Goal: Task Accomplishment & Management: Manage account settings

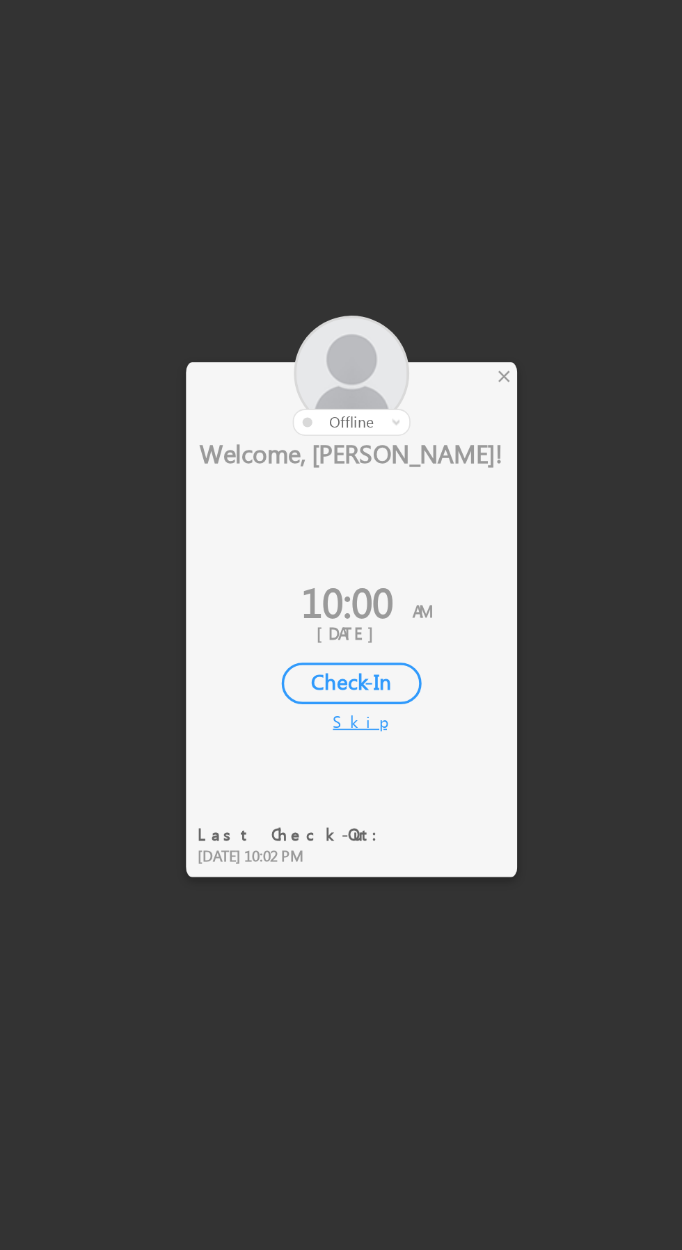
click at [396, 525] on div "×" at bounding box center [401, 521] width 15 height 15
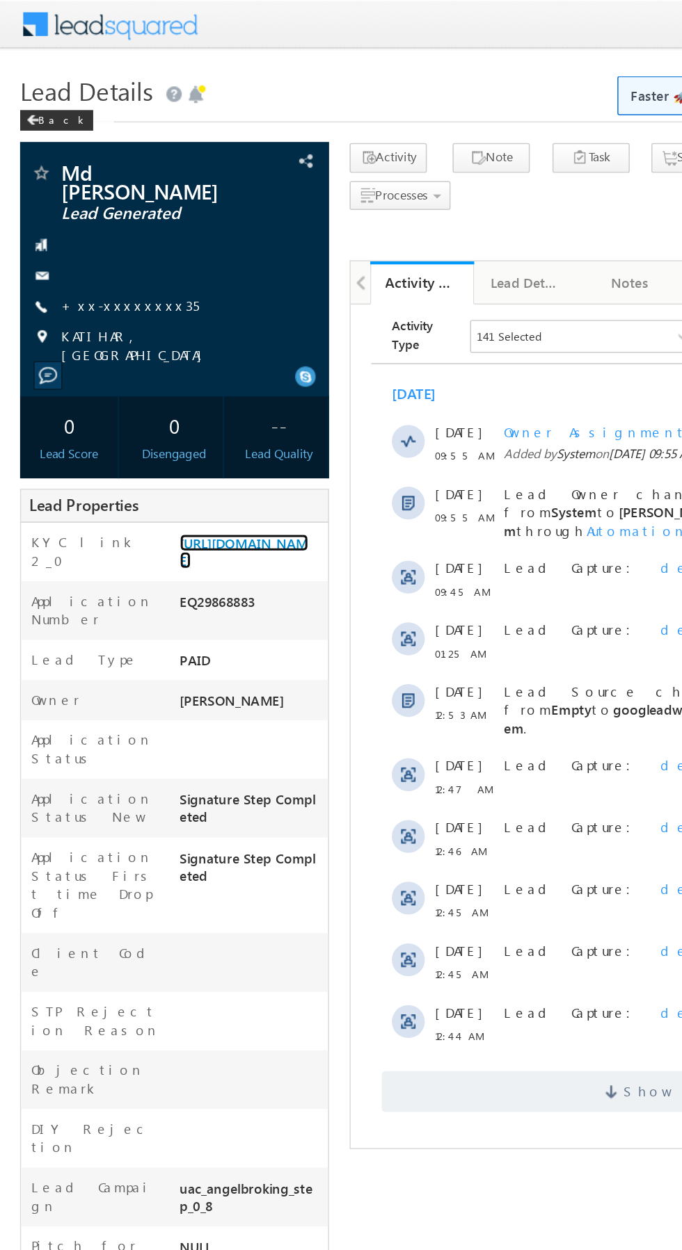
click at [158, 379] on link "https://angelbroking1-pk3em7sa.customui-test.leadsquared.com?leadId=e97fee67-d4…" at bounding box center [165, 373] width 87 height 24
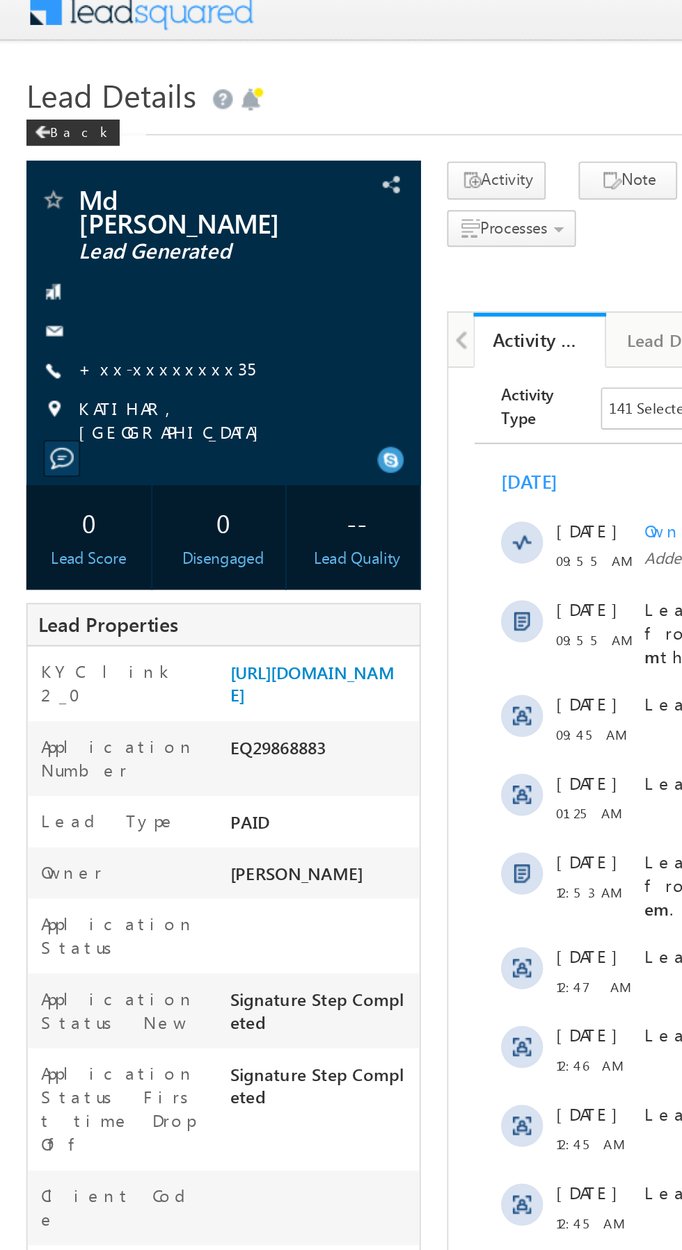
click at [79, 200] on link "+xx-xxxxxxxx35" at bounding box center [88, 206] width 93 height 12
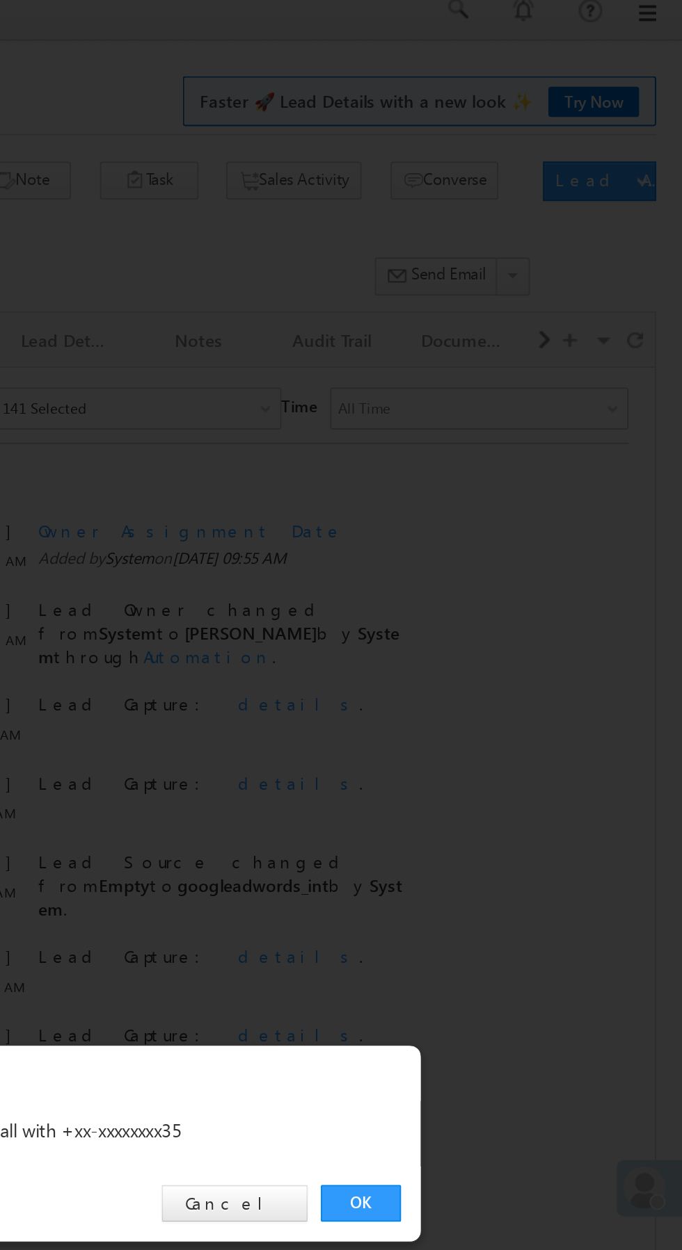
click at [509, 651] on link "OK" at bounding box center [511, 647] width 42 height 19
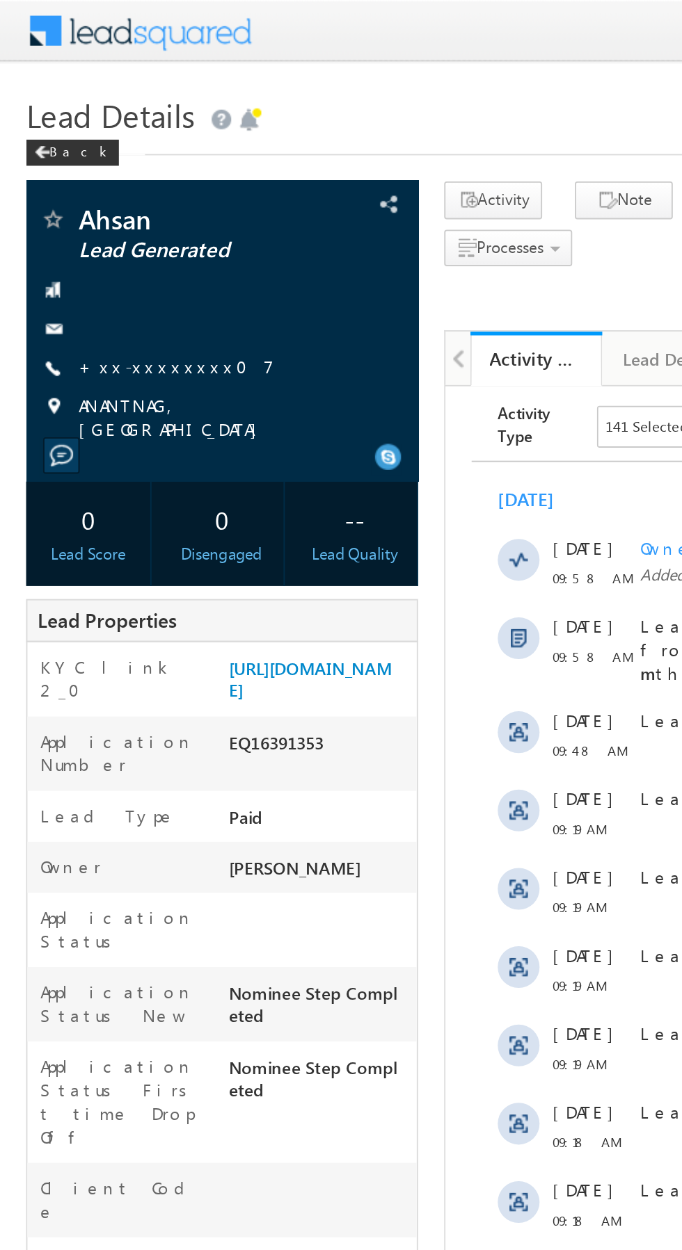
click at [86, 192] on link "+xx-xxxxxxxx07" at bounding box center [94, 195] width 104 height 12
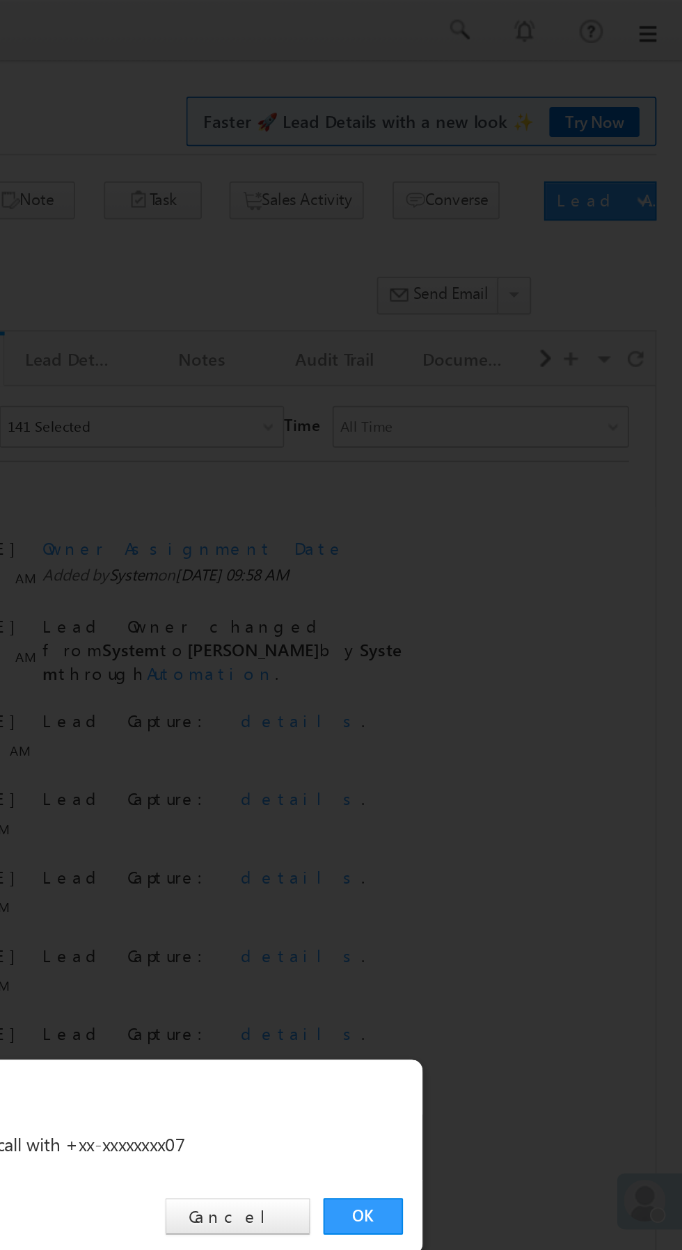
click at [502, 646] on link "OK" at bounding box center [511, 647] width 42 height 19
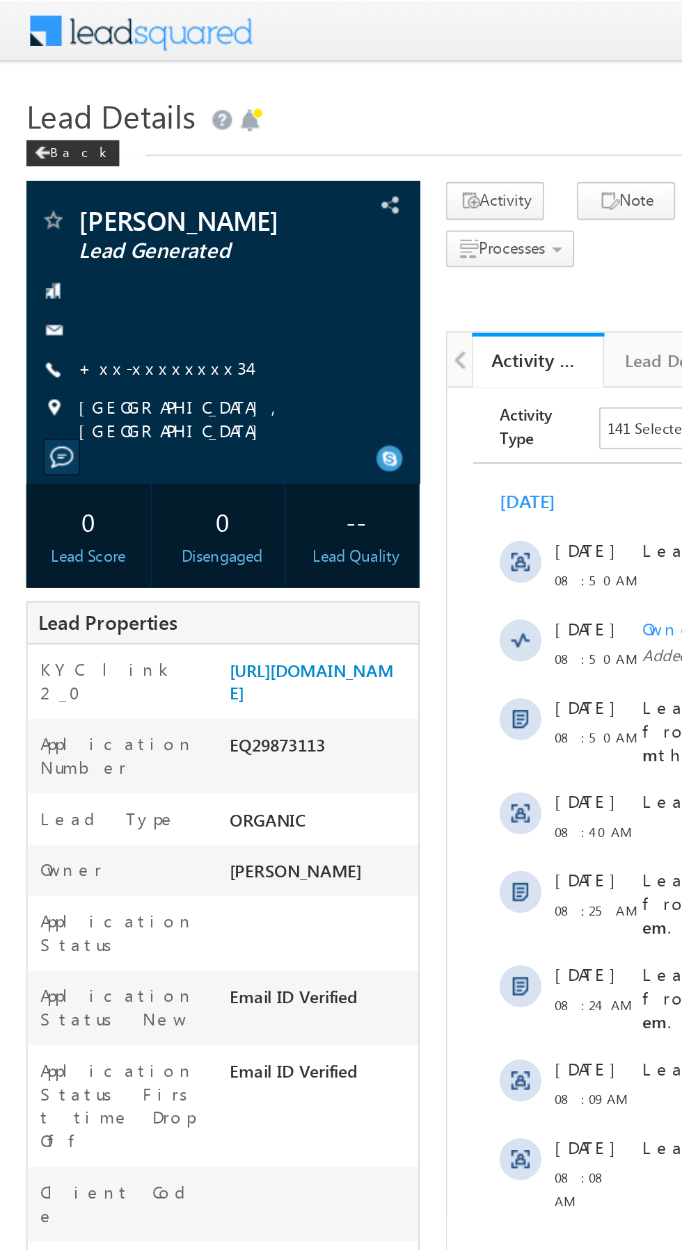
click at [78, 194] on link "+xx-xxxxxxxx34" at bounding box center [87, 195] width 90 height 12
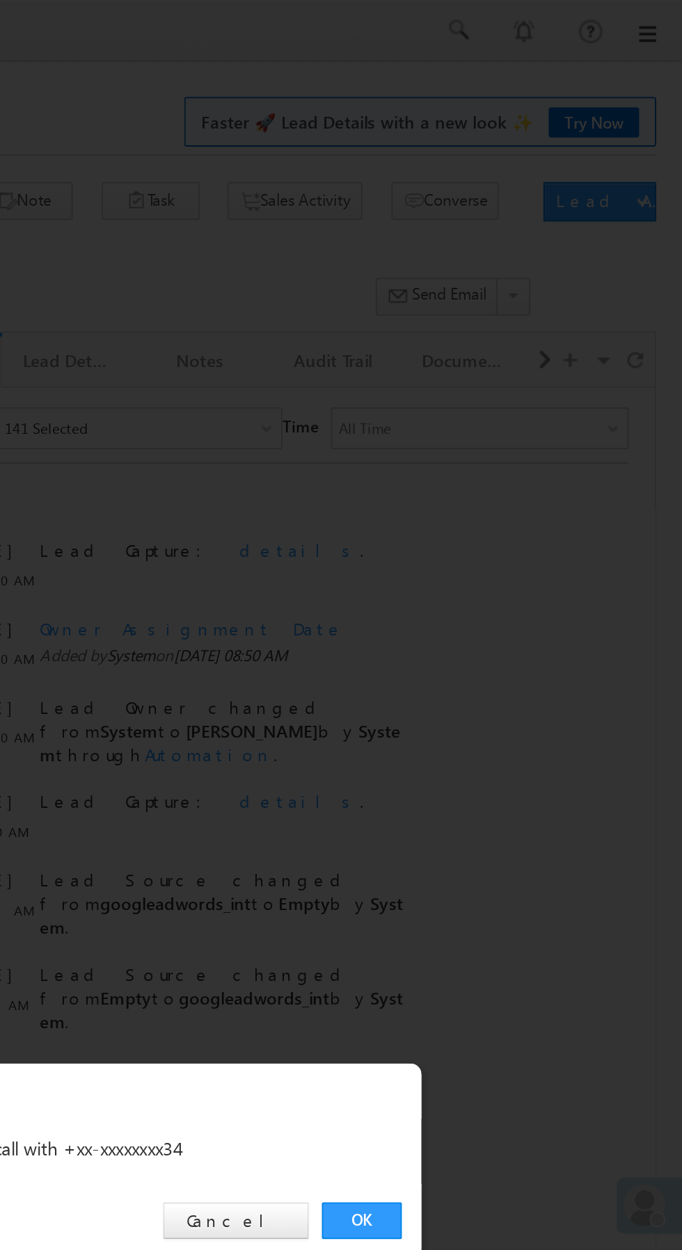
click at [508, 650] on link "OK" at bounding box center [511, 647] width 42 height 19
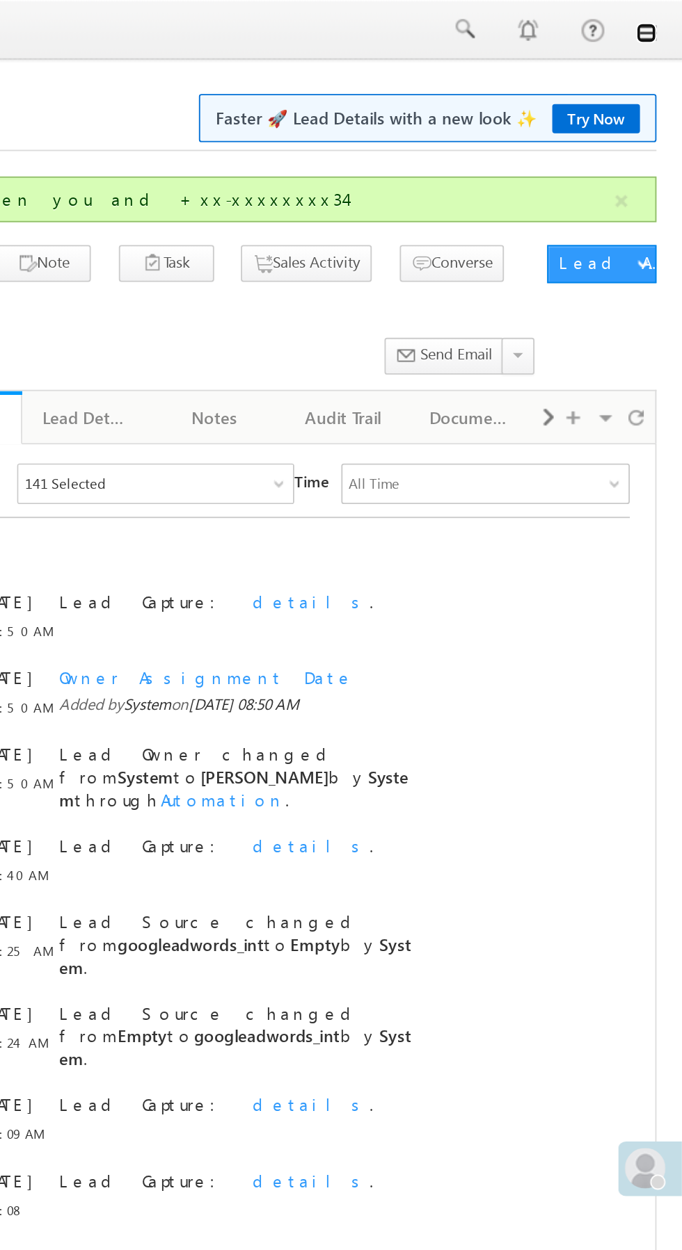
click at [662, 22] on link at bounding box center [662, 18] width 11 height 11
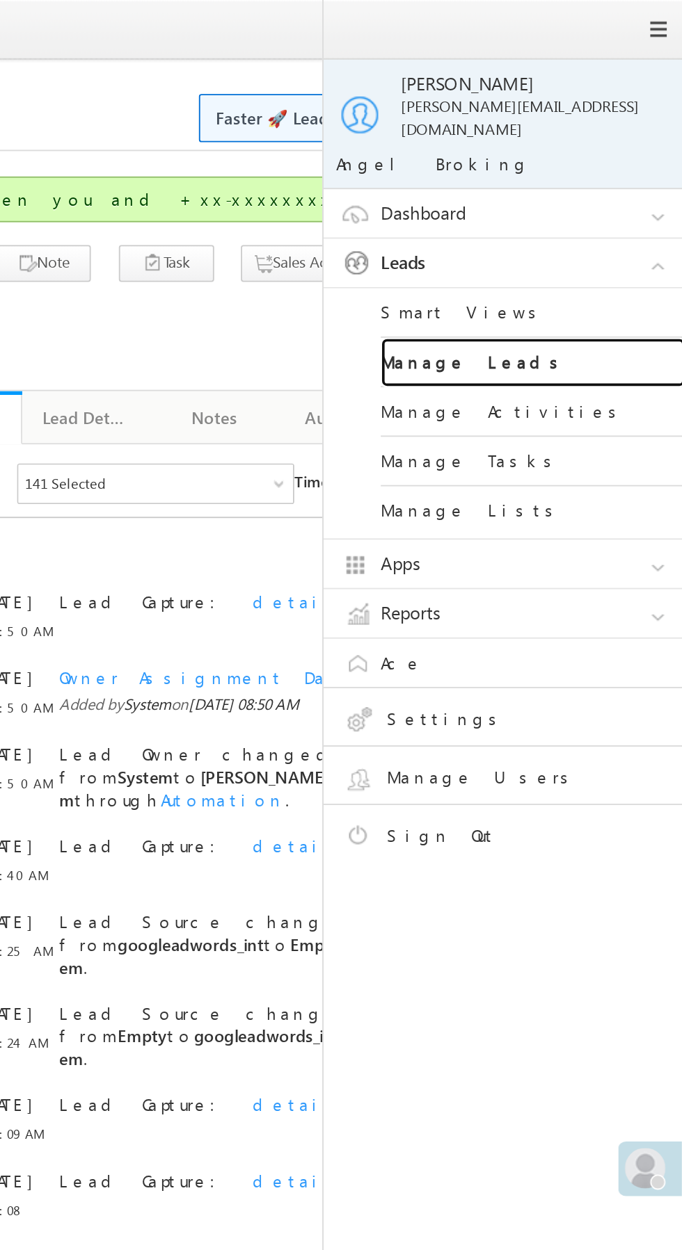
click at [622, 187] on link "Manage Leads" at bounding box center [600, 198] width 167 height 27
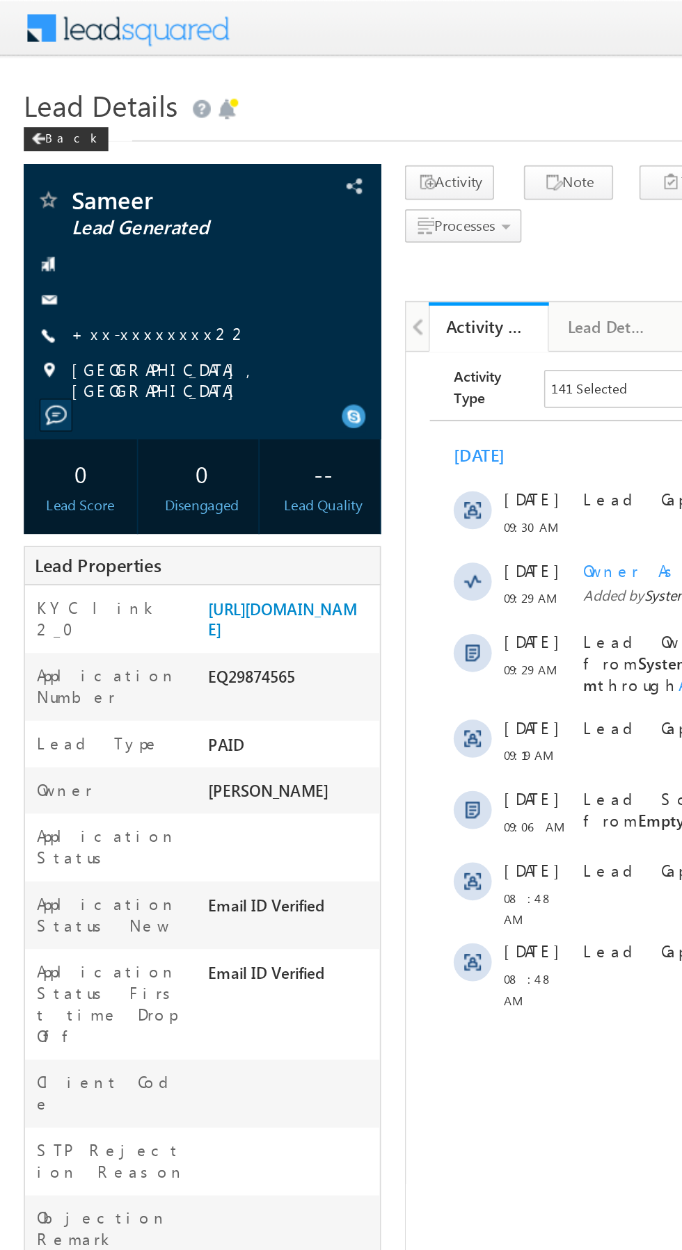
click at [79, 195] on link "+xx-xxxxxxxx22" at bounding box center [94, 195] width 104 height 12
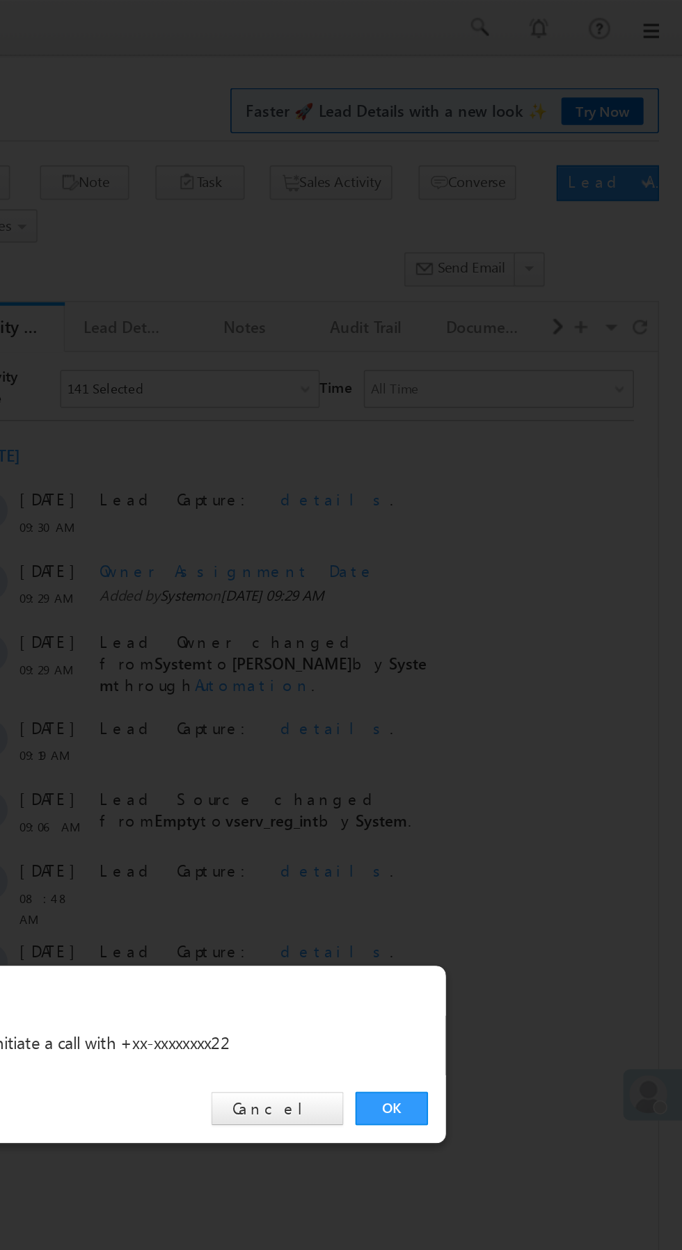
click at [511, 648] on link "OK" at bounding box center [511, 647] width 42 height 19
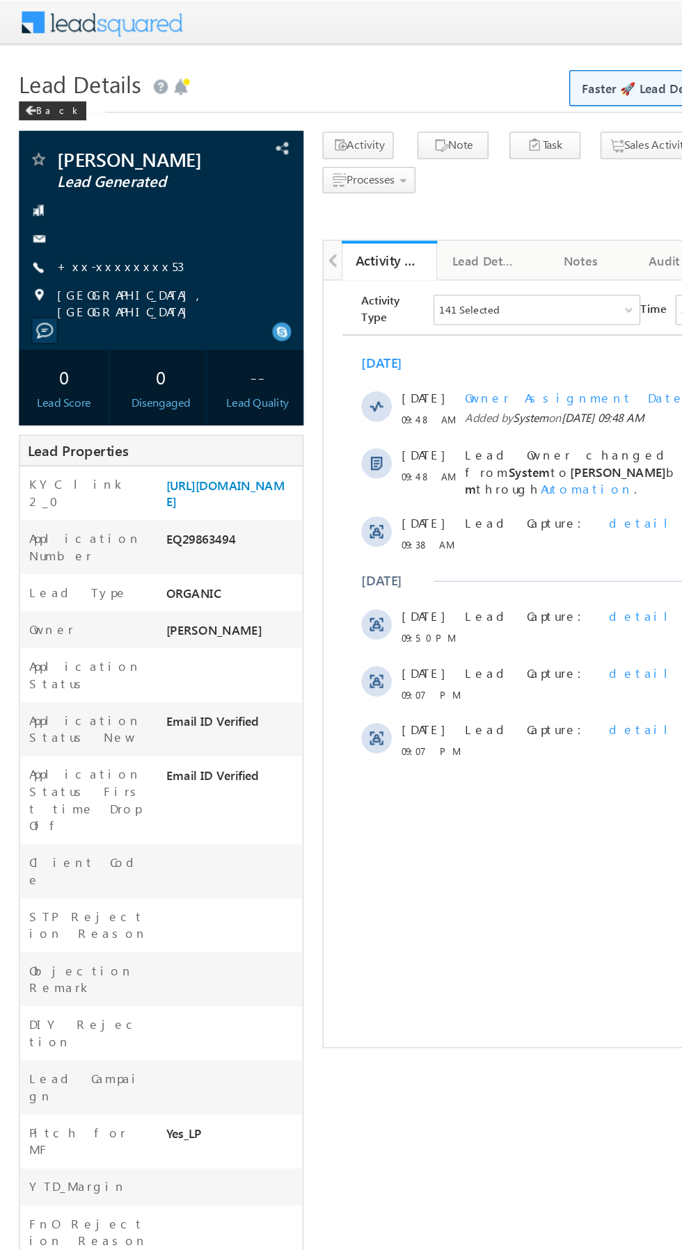
click at [74, 191] on link "+xx-xxxxxxxx53" at bounding box center [88, 195] width 93 height 12
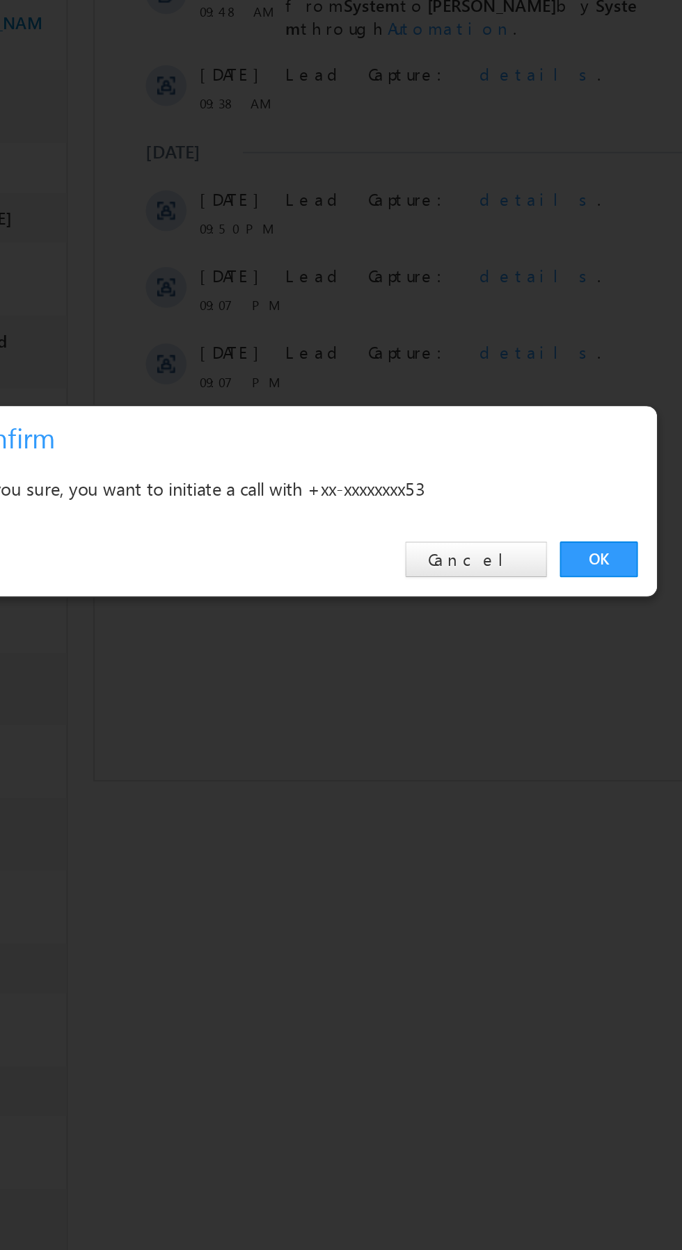
click at [510, 645] on link "OK" at bounding box center [511, 647] width 42 height 19
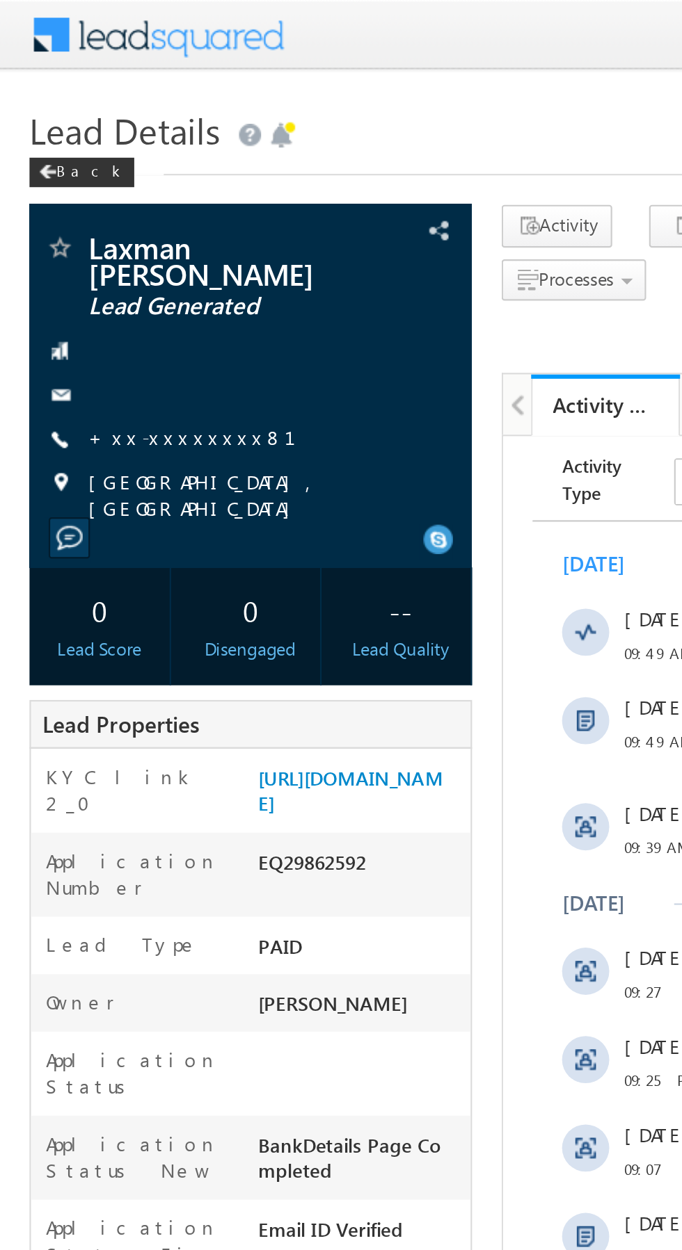
click at [78, 208] on link "+xx-xxxxxxxx81" at bounding box center [99, 206] width 115 height 12
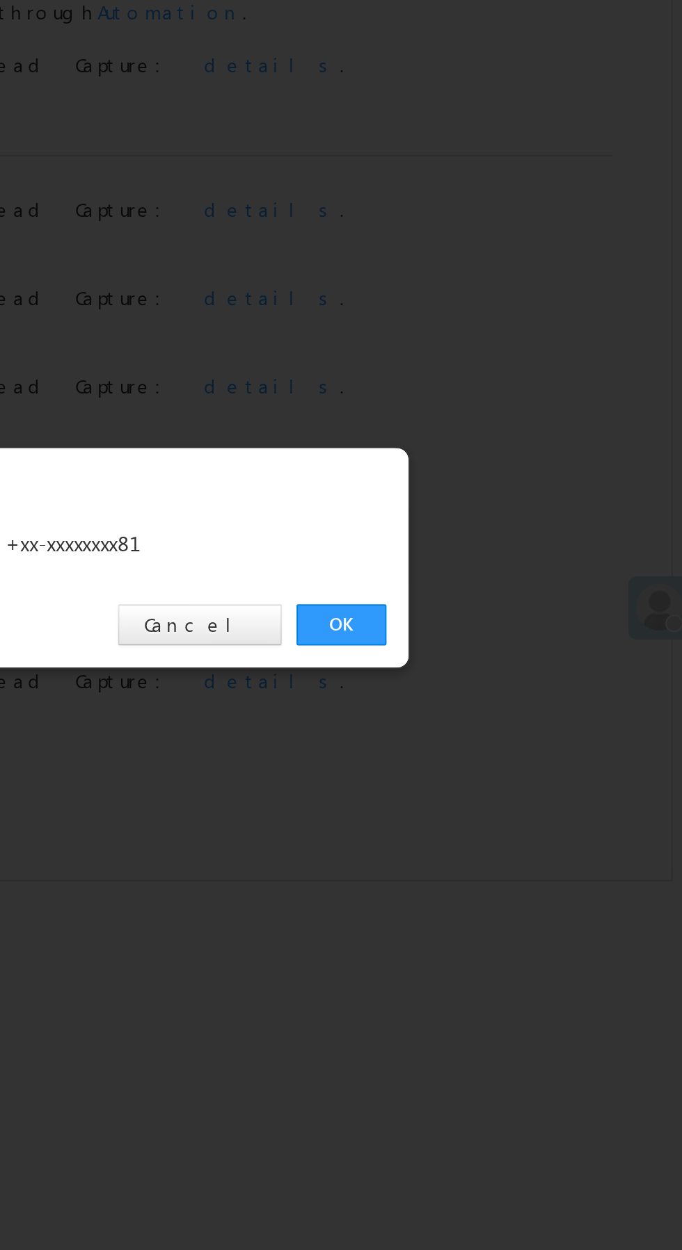
click at [508, 650] on link "OK" at bounding box center [511, 647] width 42 height 19
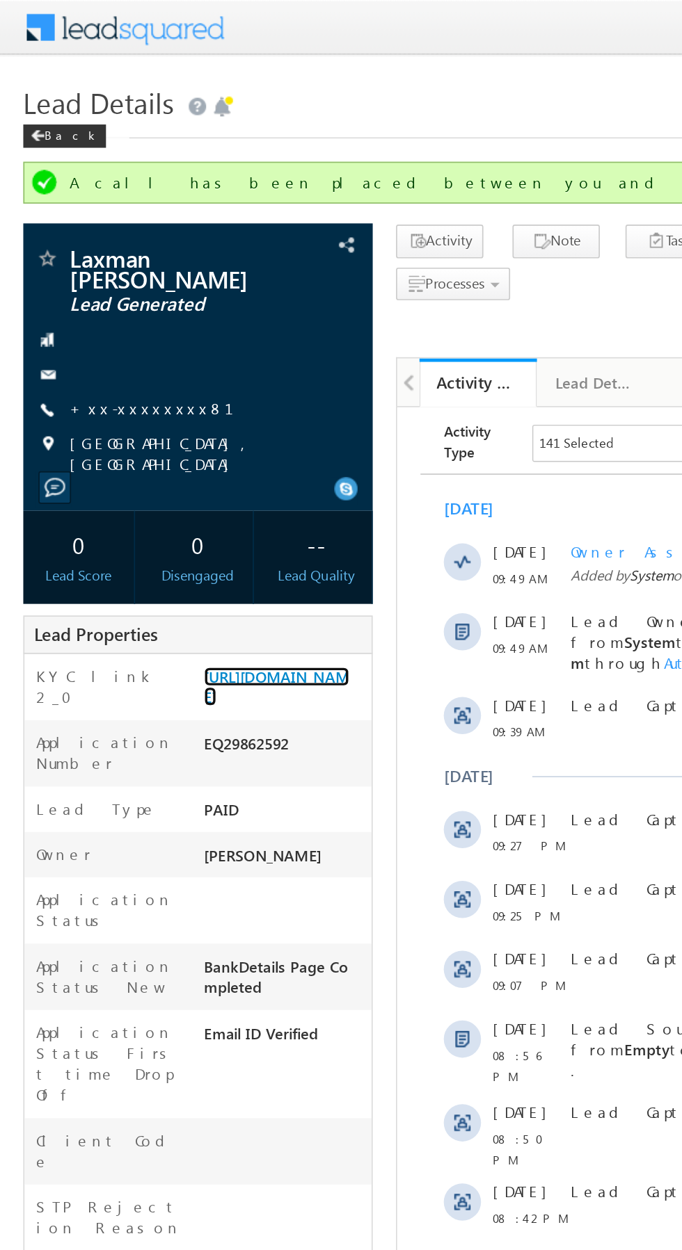
click at [163, 422] on link "[URL][DOMAIN_NAME]" at bounding box center [165, 411] width 87 height 24
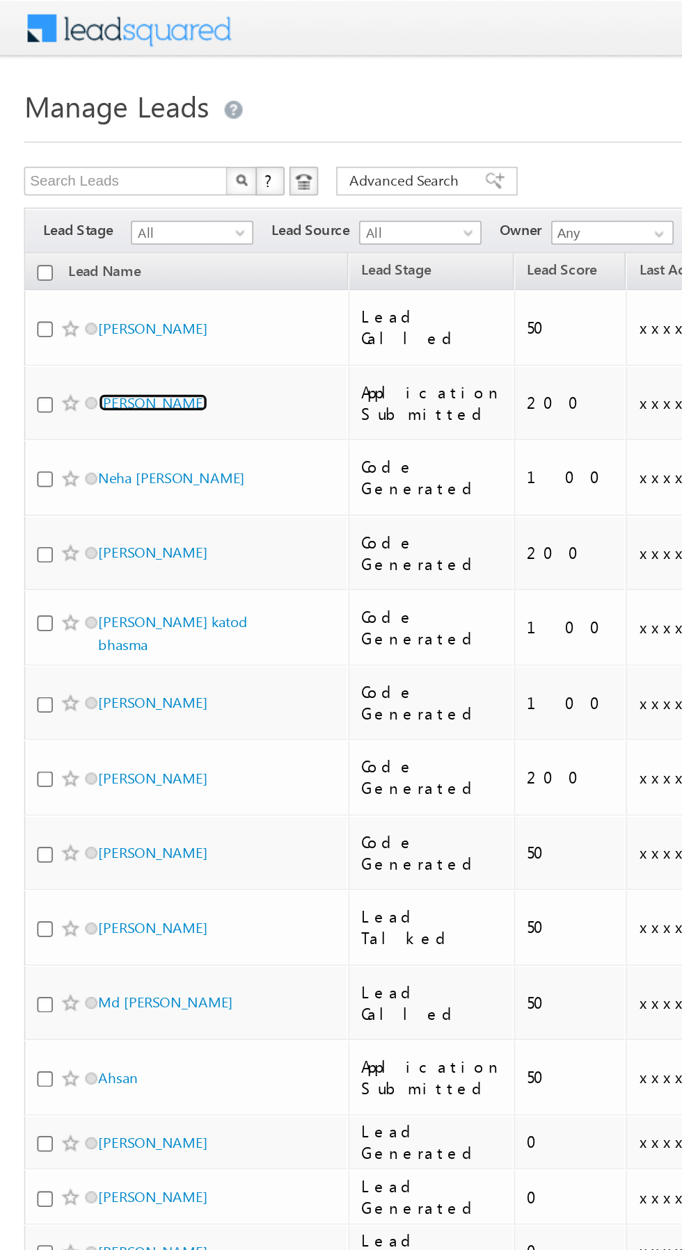
click at [84, 228] on link "[PERSON_NAME]" at bounding box center [88, 233] width 63 height 10
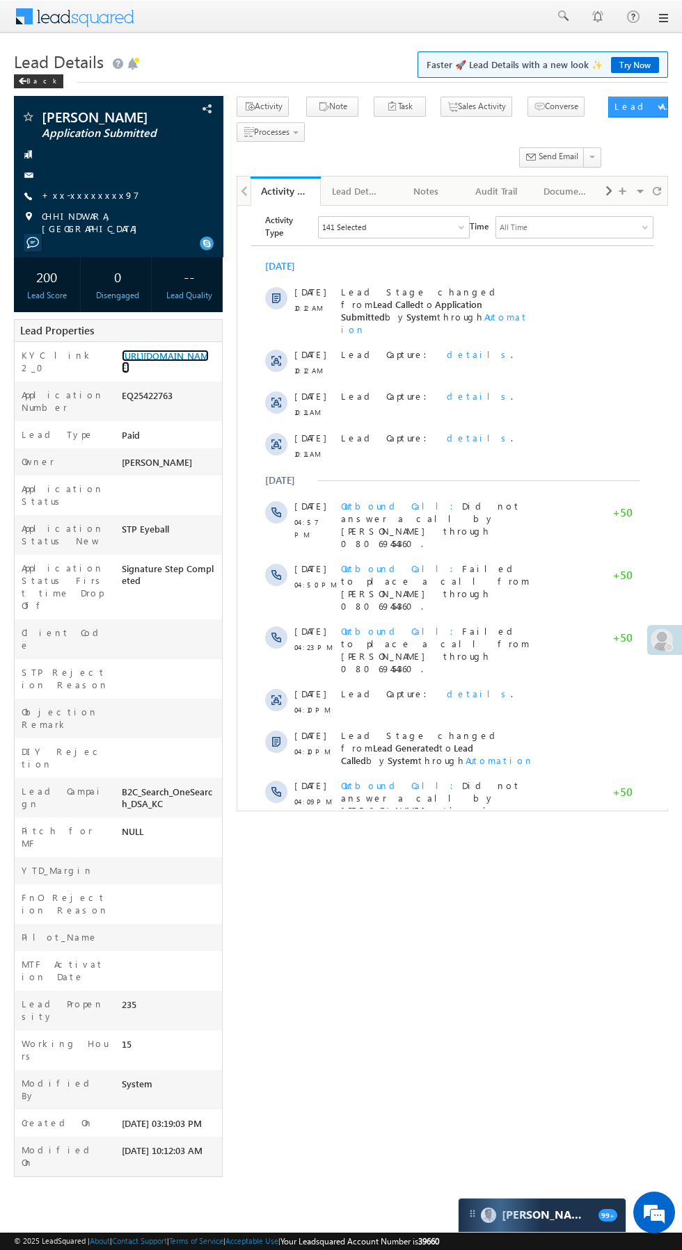
click at [157, 369] on link "https://angelbroking1-pk3em7sa.customui-test.leadsquared.com?leadId=6bd7dfd7-0d…" at bounding box center [165, 362] width 87 height 24
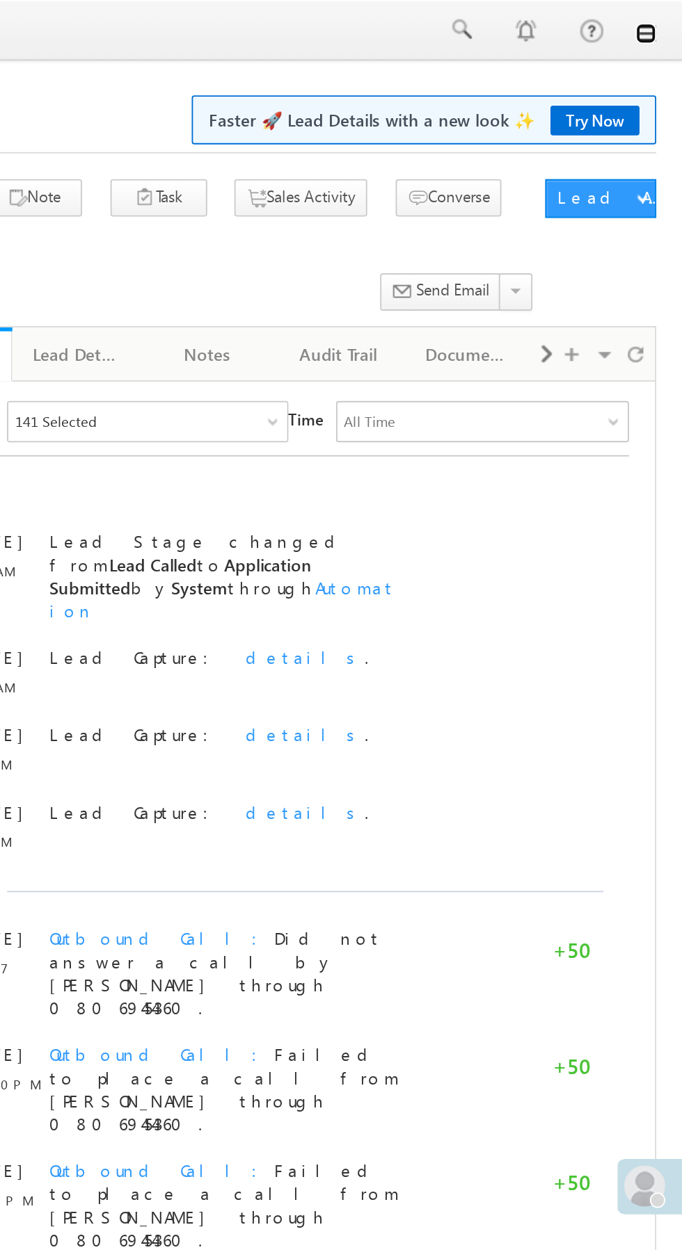
click at [662, 18] on link at bounding box center [662, 18] width 11 height 11
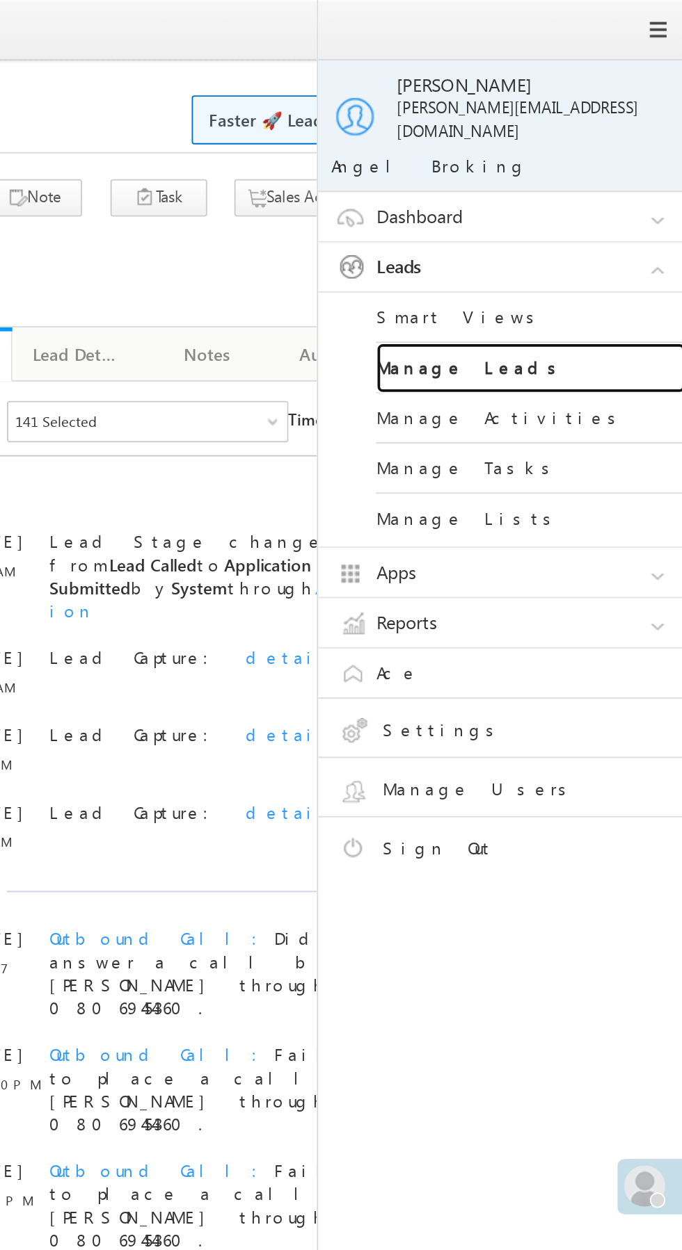
click at [610, 185] on link "Manage Leads" at bounding box center [600, 198] width 167 height 27
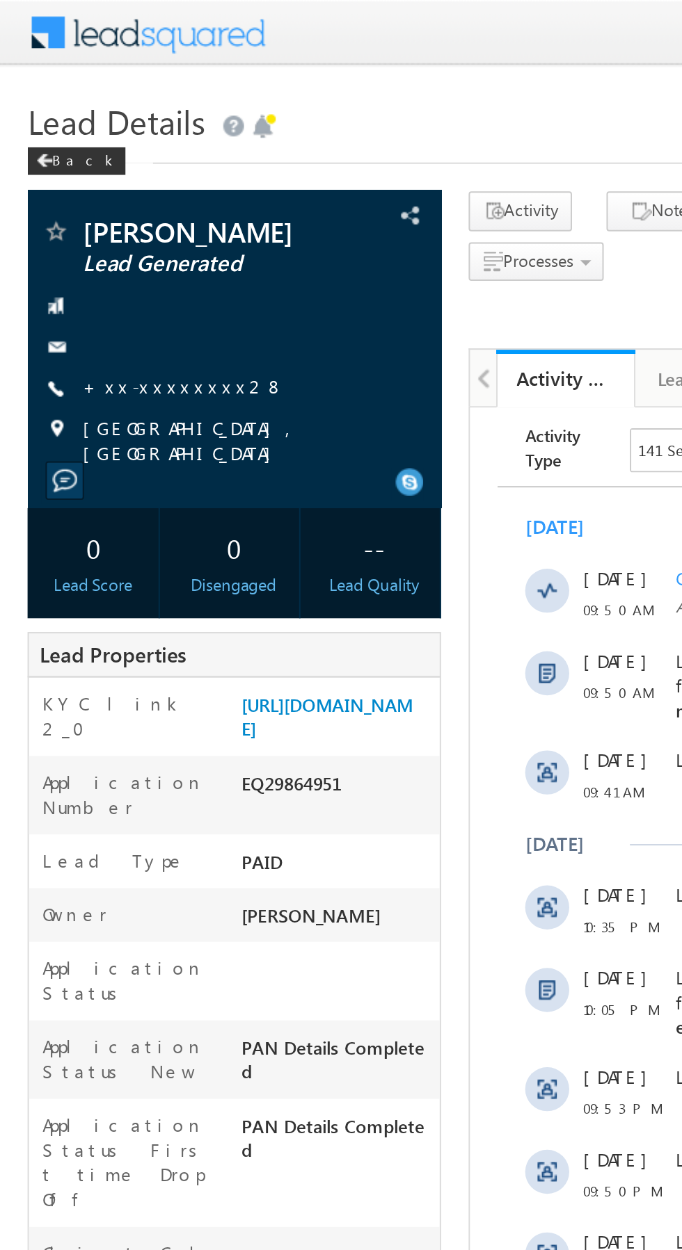
click at [81, 201] on link "+xx-xxxxxxxx28" at bounding box center [93, 195] width 102 height 12
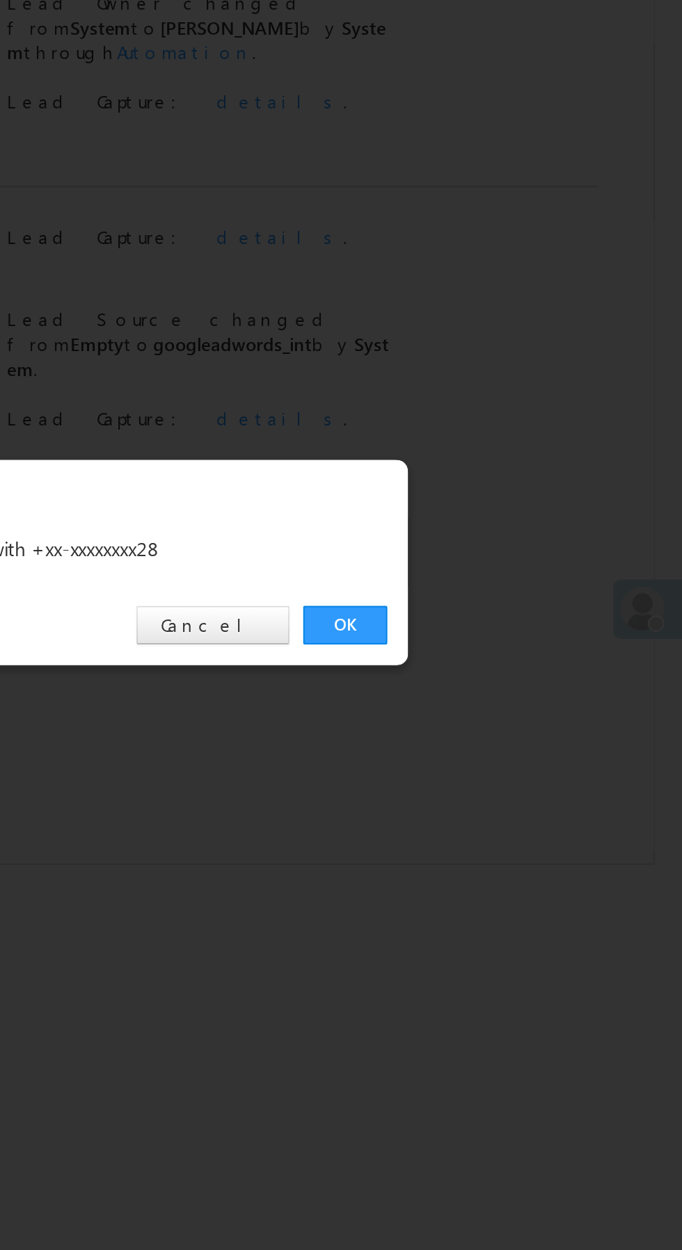
click at [509, 650] on link "OK" at bounding box center [511, 647] width 42 height 19
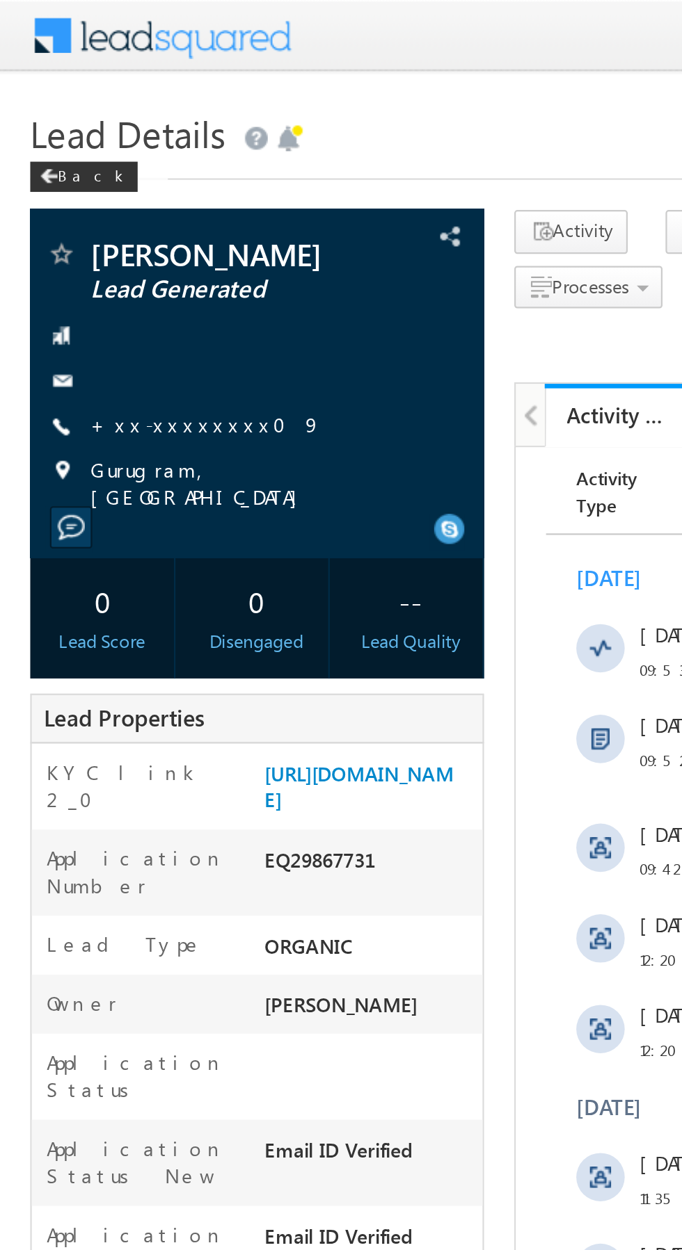
click at [79, 196] on link "+xx-xxxxxxxx09" at bounding box center [95, 195] width 106 height 12
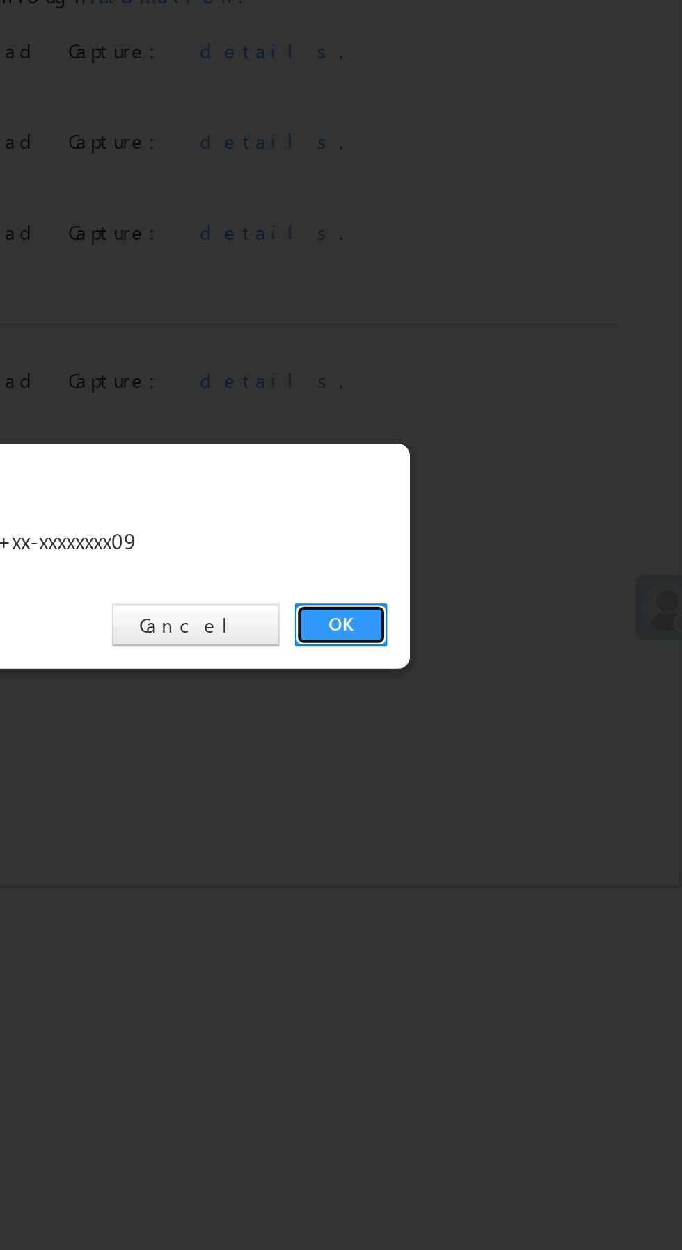
click at [513, 645] on link "OK" at bounding box center [511, 647] width 42 height 19
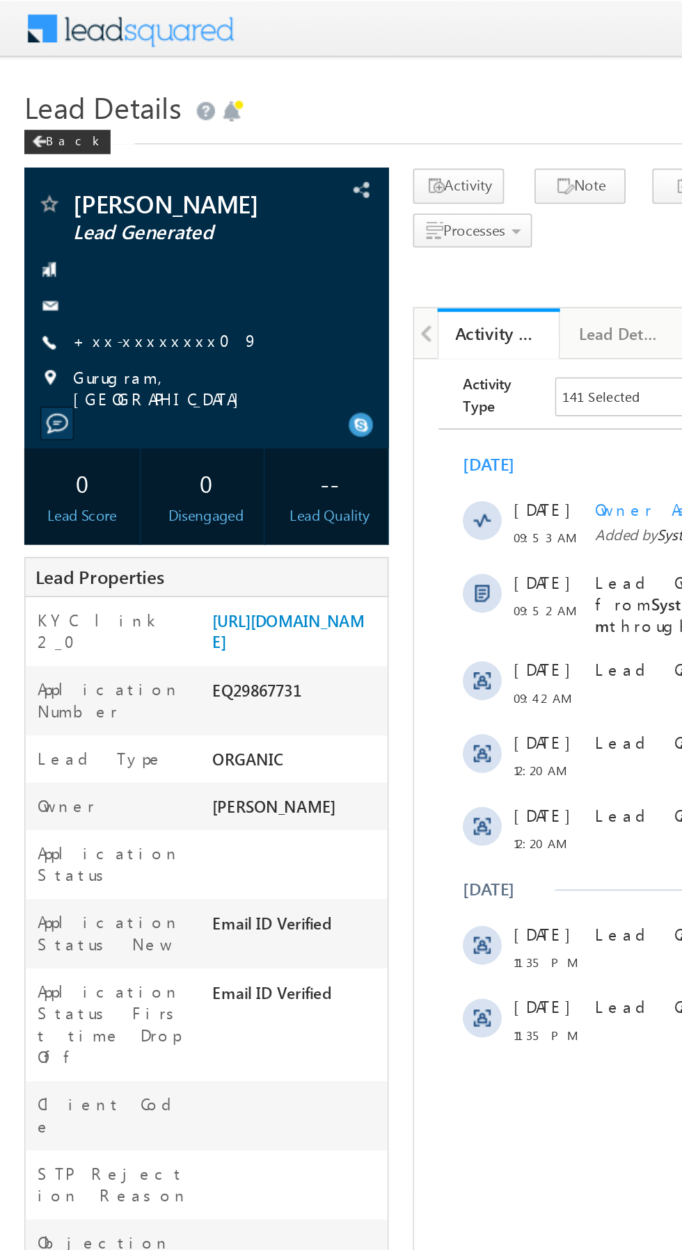
click at [92, 194] on link "+xx-xxxxxxxx09" at bounding box center [95, 195] width 106 height 12
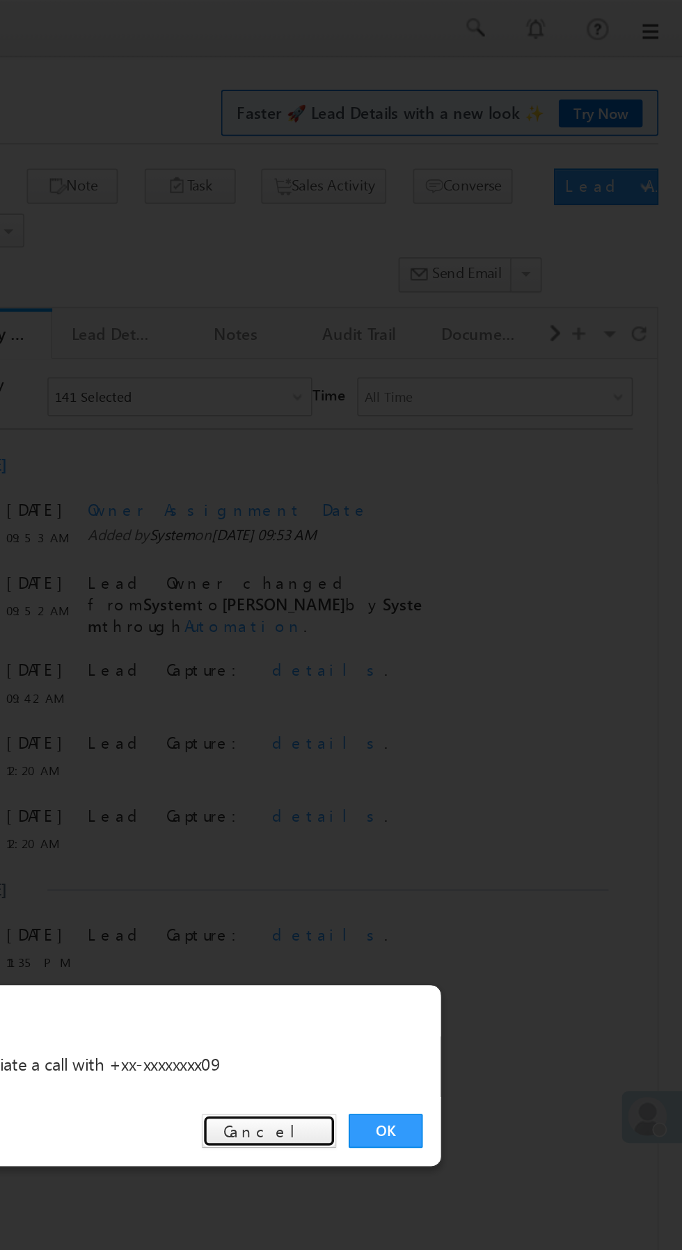
click at [466, 649] on link "Cancel" at bounding box center [444, 647] width 77 height 19
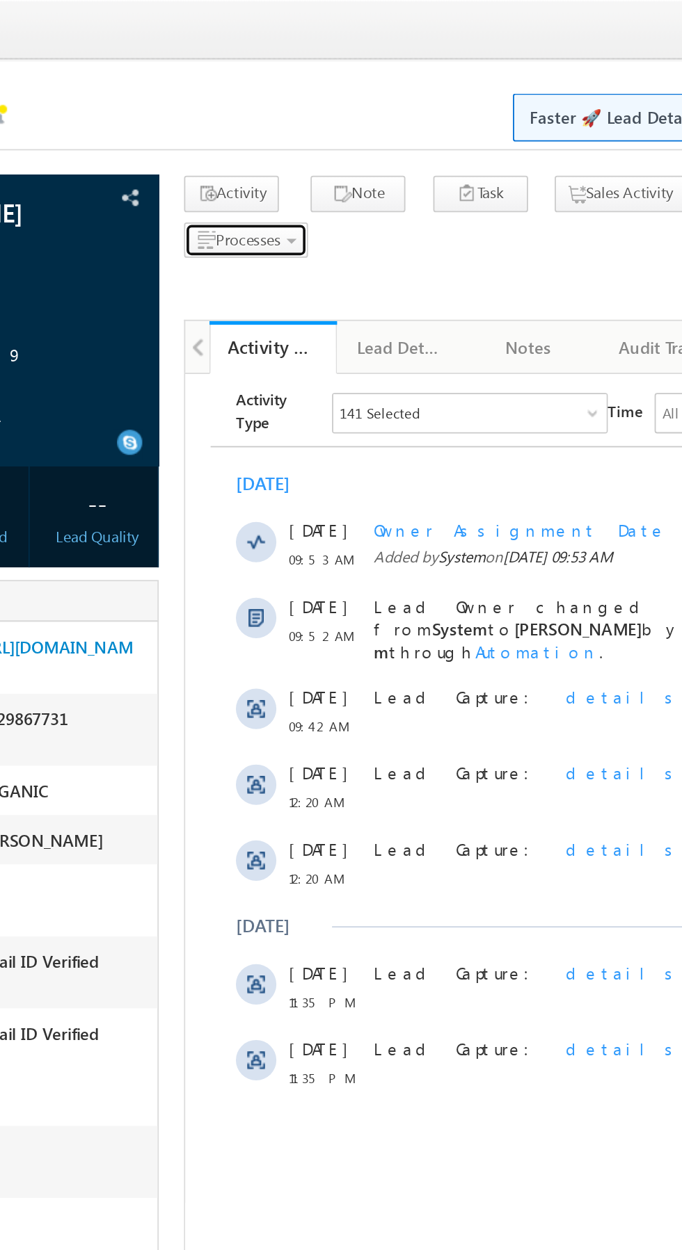
click at [266, 131] on span "Processes" at bounding box center [271, 132] width 35 height 10
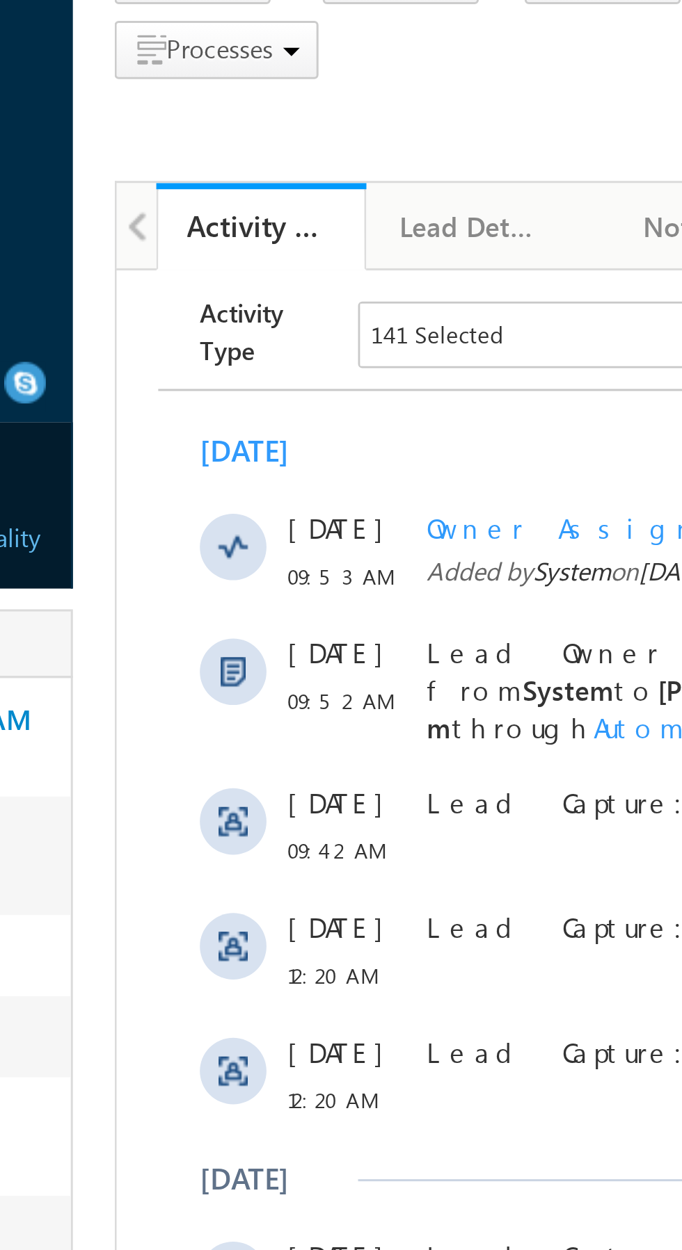
click at [0, 0] on span "Call me later" at bounding box center [0, 0] width 0 height 0
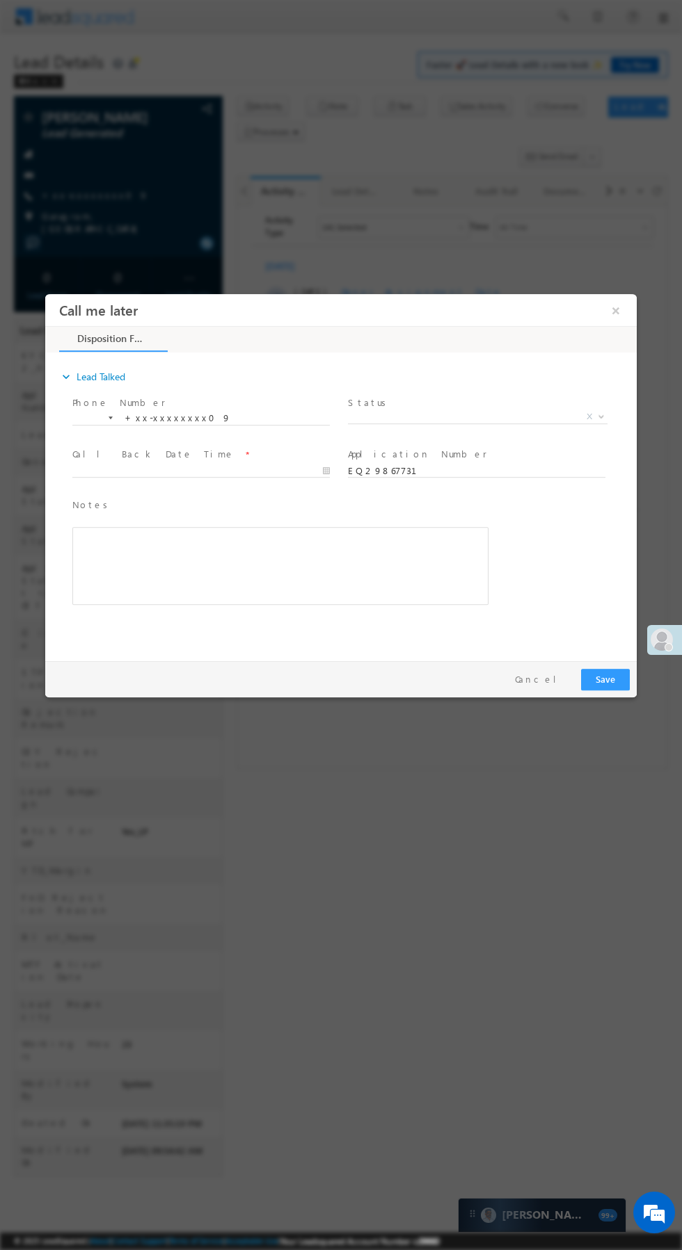
click at [489, 417] on span "X" at bounding box center [477, 417] width 259 height 14
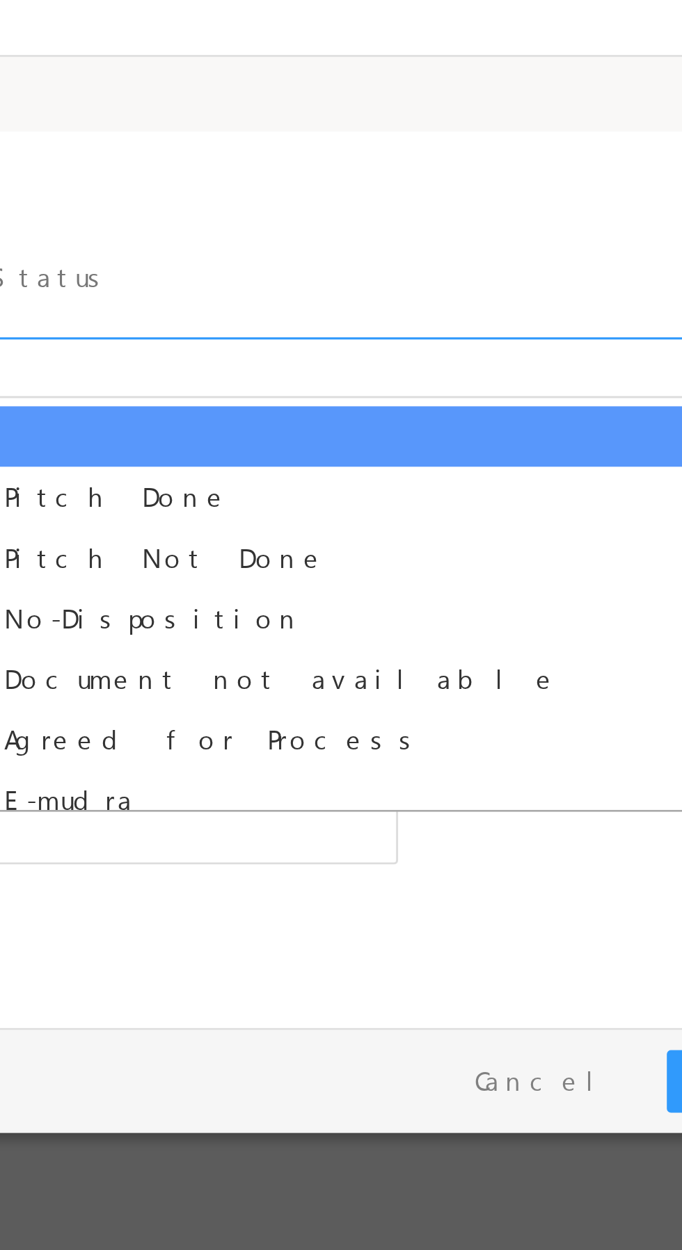
select select "Pitch Done"
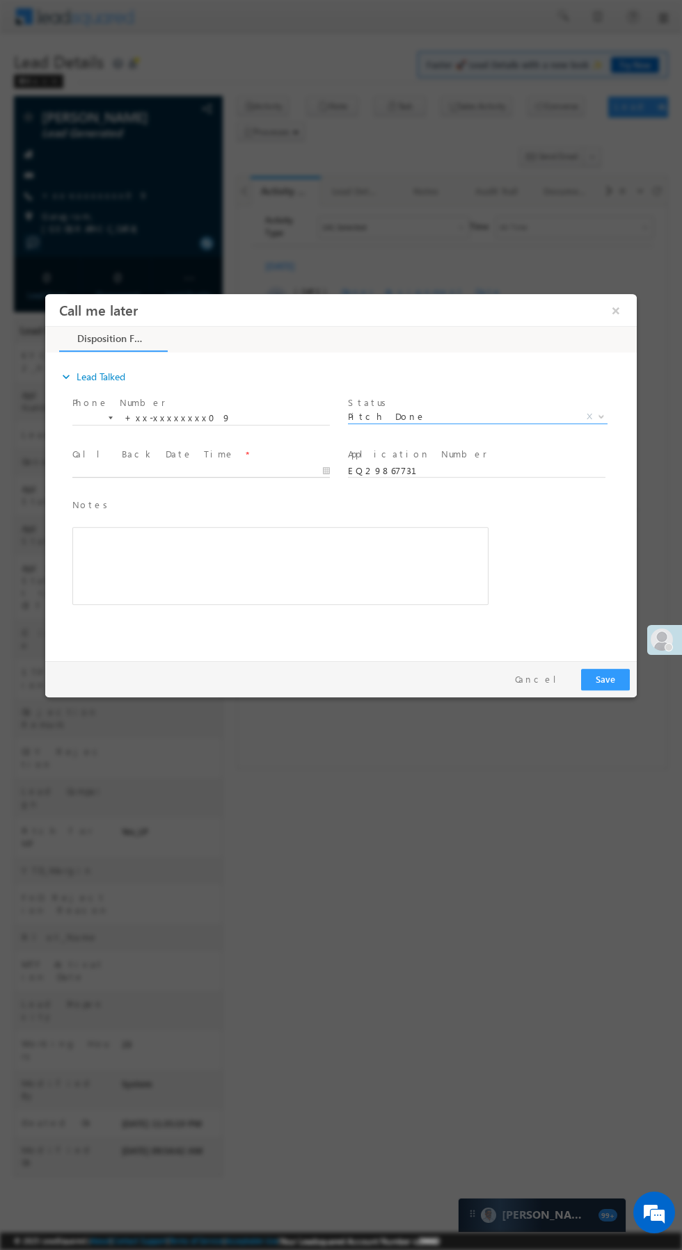
click at [237, 472] on input "text" at bounding box center [200, 472] width 257 height 14
type input "10/04/25 10:22 AM"
click at [510, 505] on div "Notes * Editor toolbars Basic Styles Bold Italic Underline Paragraph Insert/Rem…" at bounding box center [353, 558] width 567 height 127
click at [605, 677] on button "Save" at bounding box center [605, 680] width 49 height 22
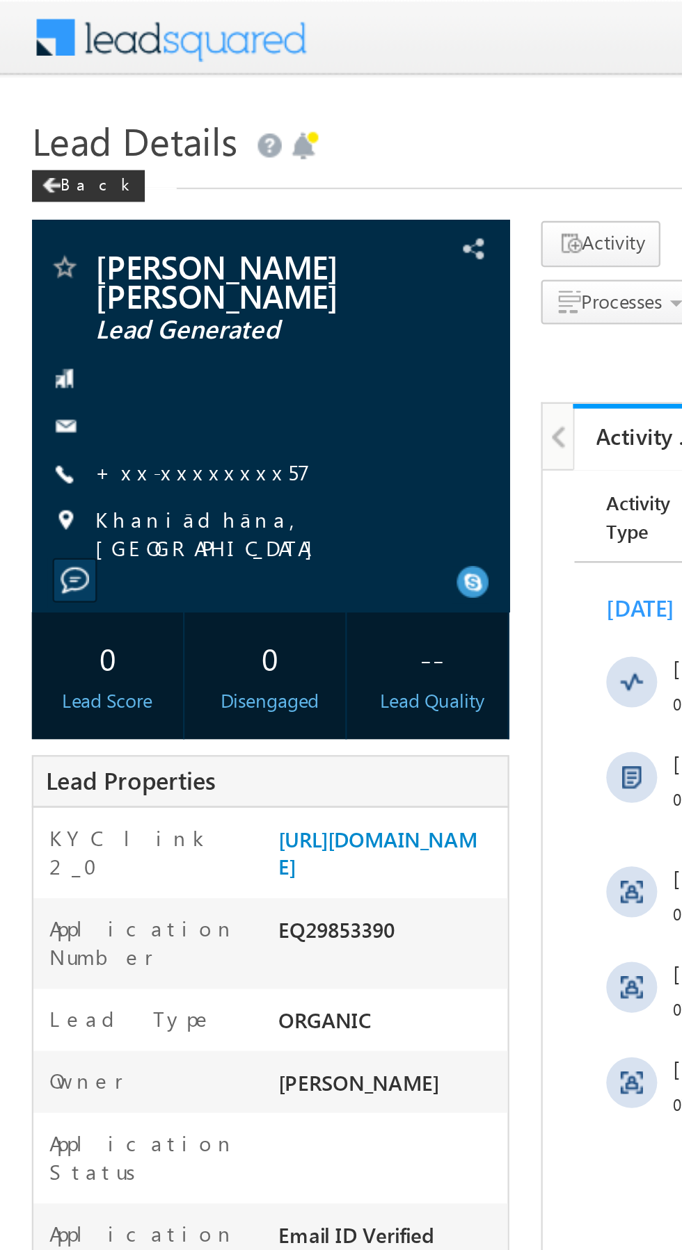
click at [83, 205] on link "+xx-xxxxxxxx57" at bounding box center [89, 206] width 94 height 12
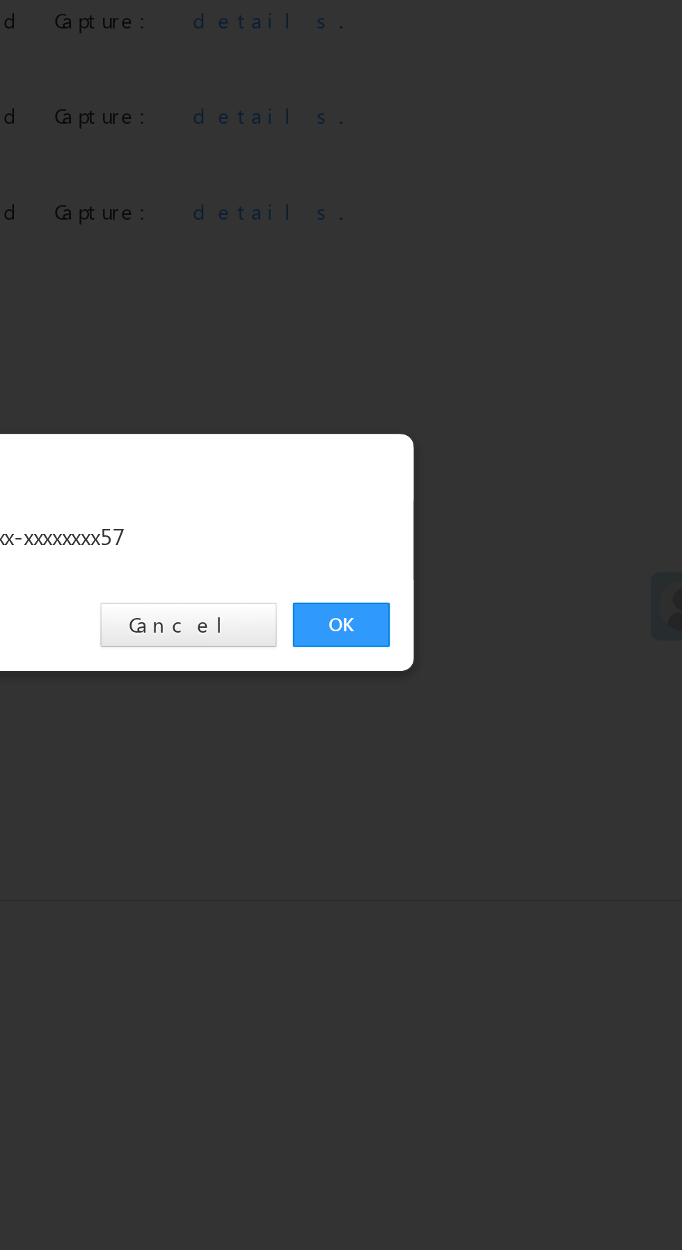
click at [502, 643] on link "OK" at bounding box center [511, 647] width 42 height 19
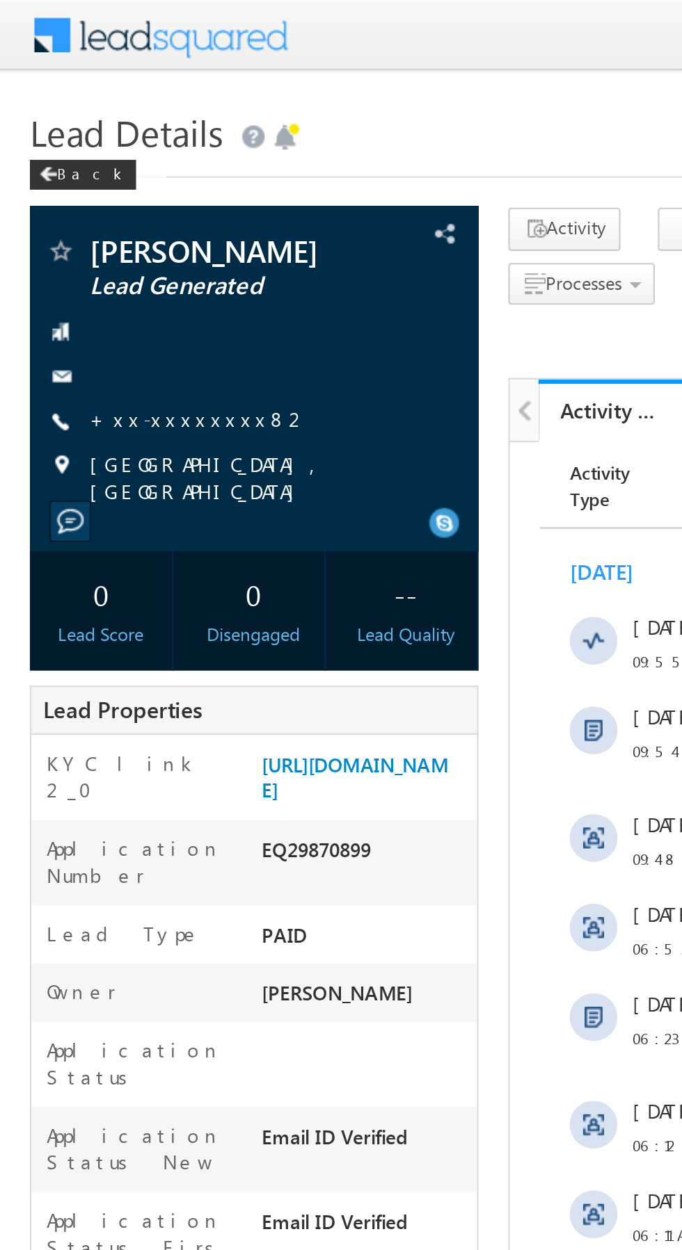
click at [90, 196] on link "+xx-xxxxxxxx82" at bounding box center [93, 195] width 102 height 12
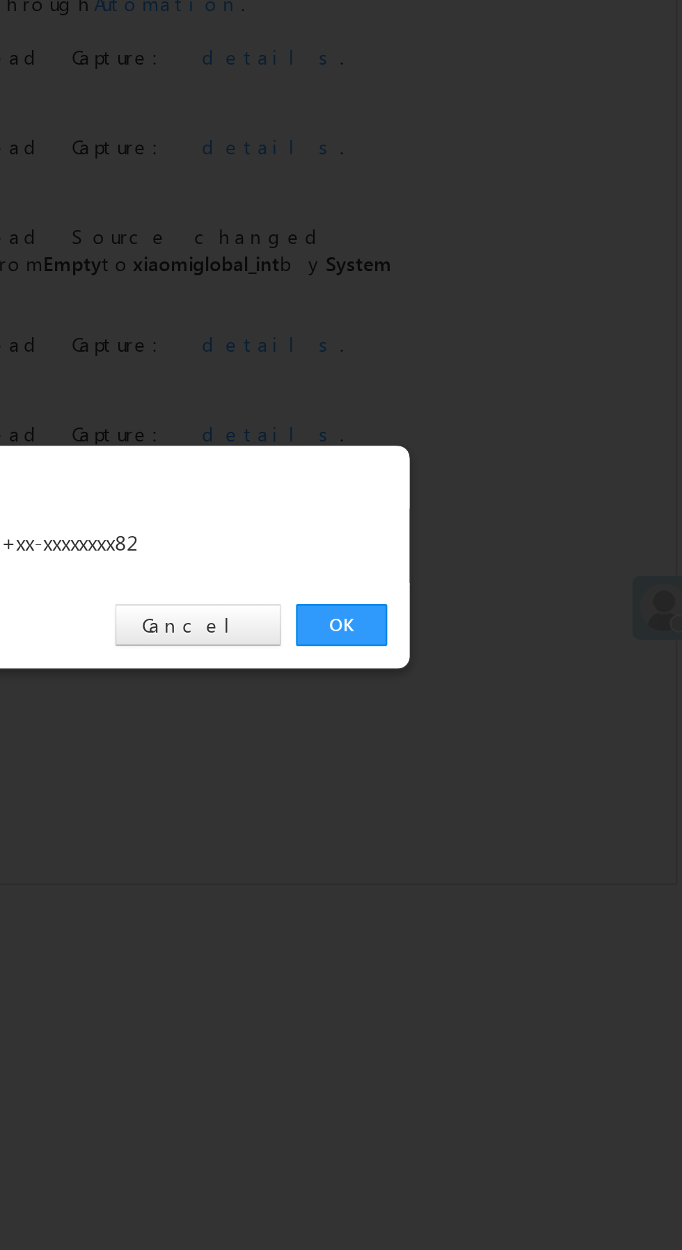
click at [498, 645] on link "OK" at bounding box center [511, 647] width 42 height 19
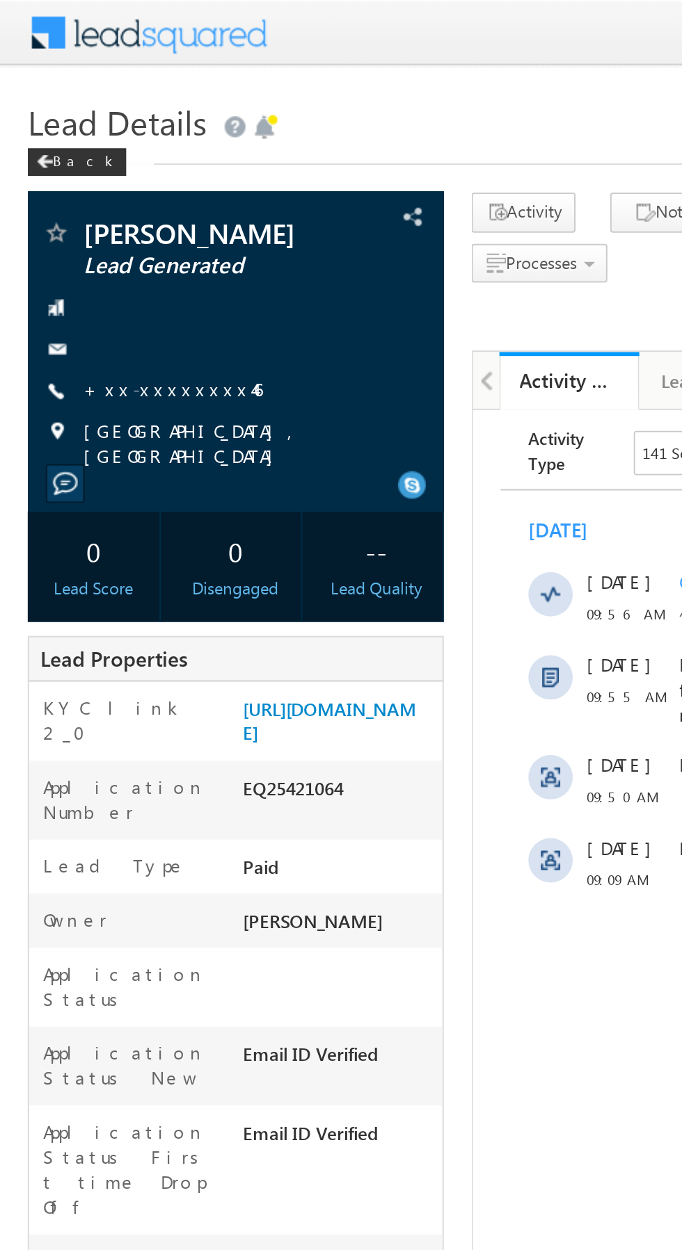
click at [83, 193] on link "+xx-xxxxxxxx46" at bounding box center [87, 195] width 90 height 12
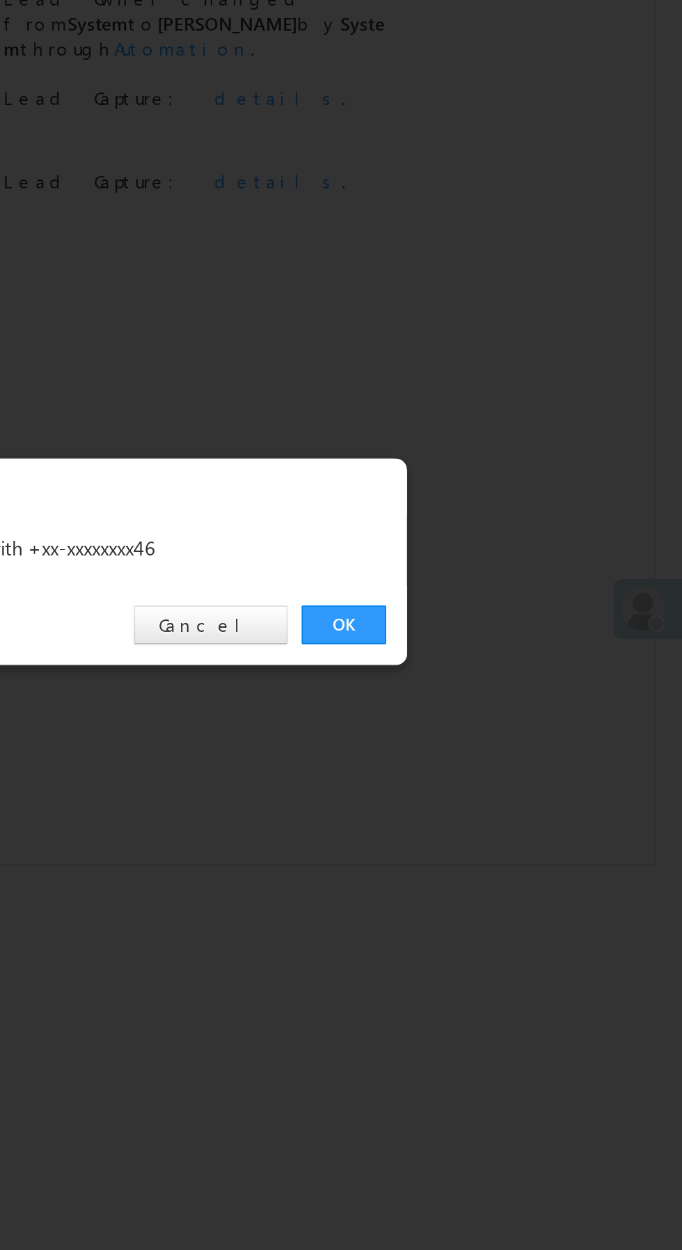
click at [510, 650] on link "OK" at bounding box center [511, 647] width 42 height 19
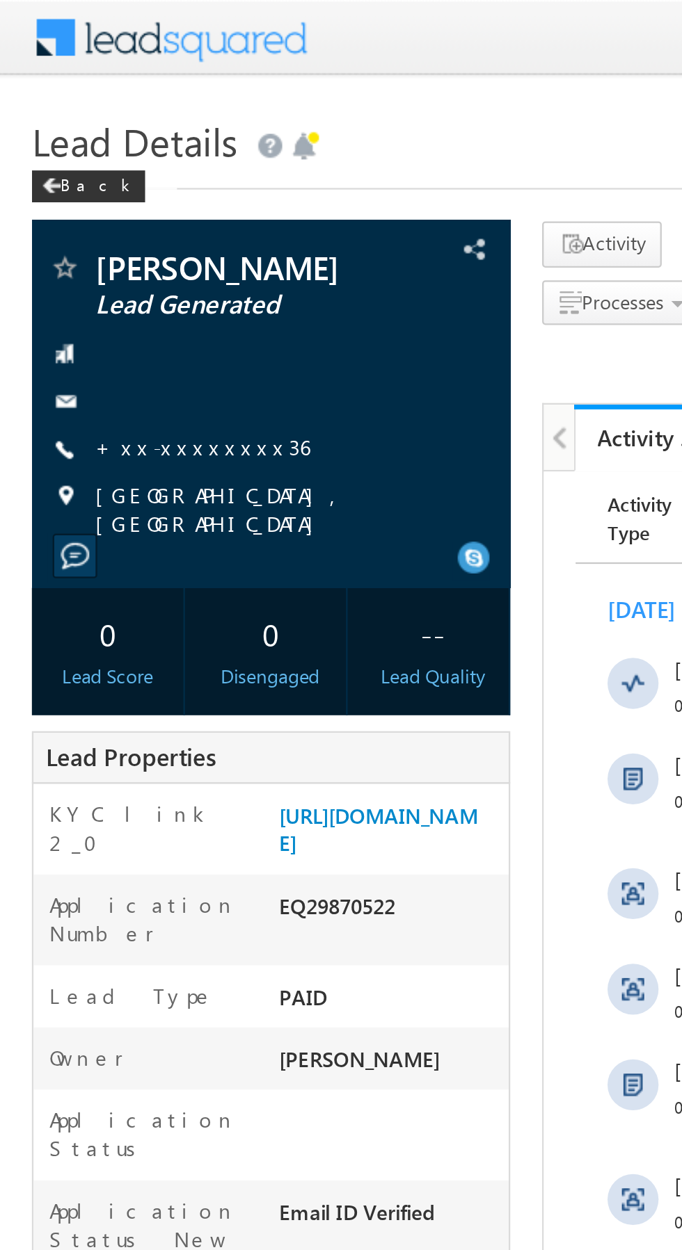
click at [79, 191] on link "+xx-xxxxxxxx36" at bounding box center [88, 195] width 93 height 12
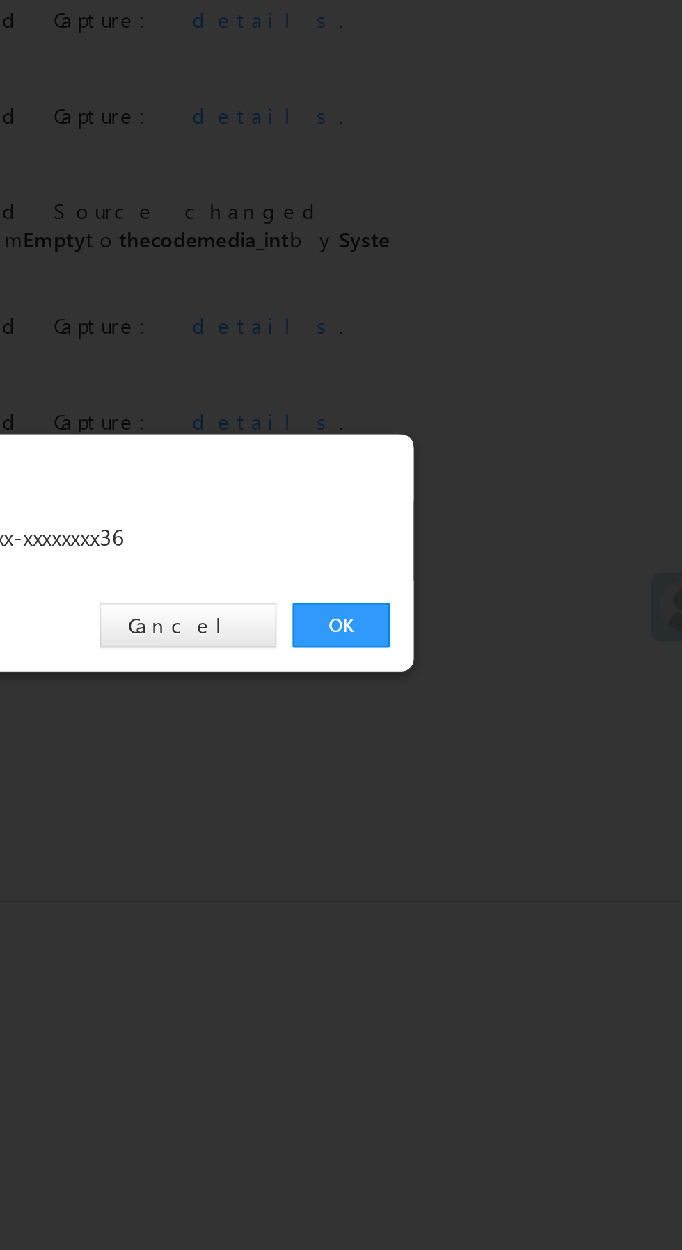
click at [517, 643] on link "OK" at bounding box center [511, 647] width 42 height 19
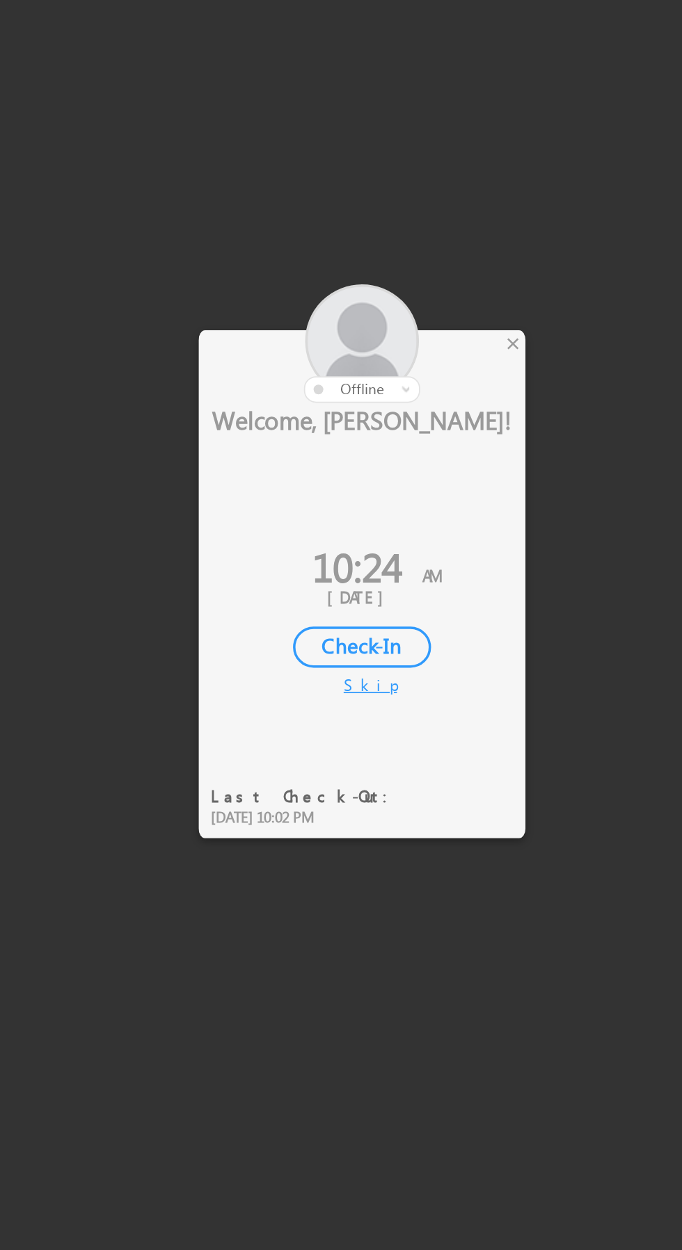
click at [399, 518] on div "×" at bounding box center [401, 521] width 15 height 15
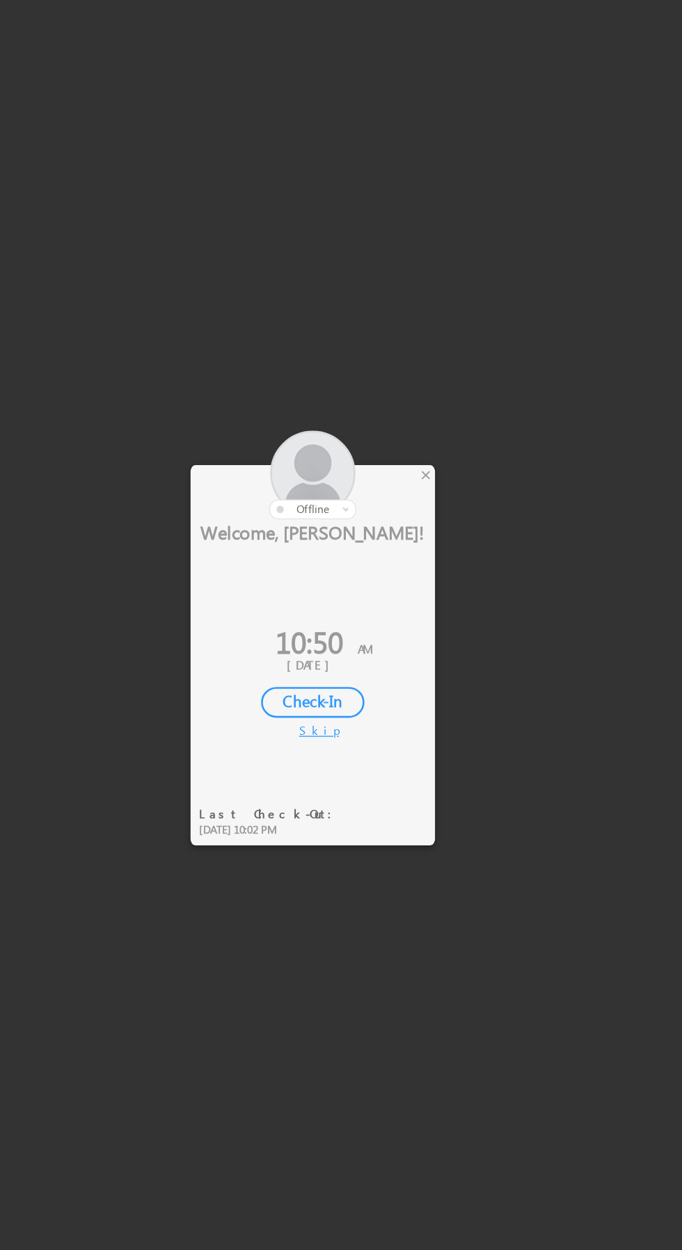
click at [403, 522] on div "×" at bounding box center [401, 521] width 15 height 15
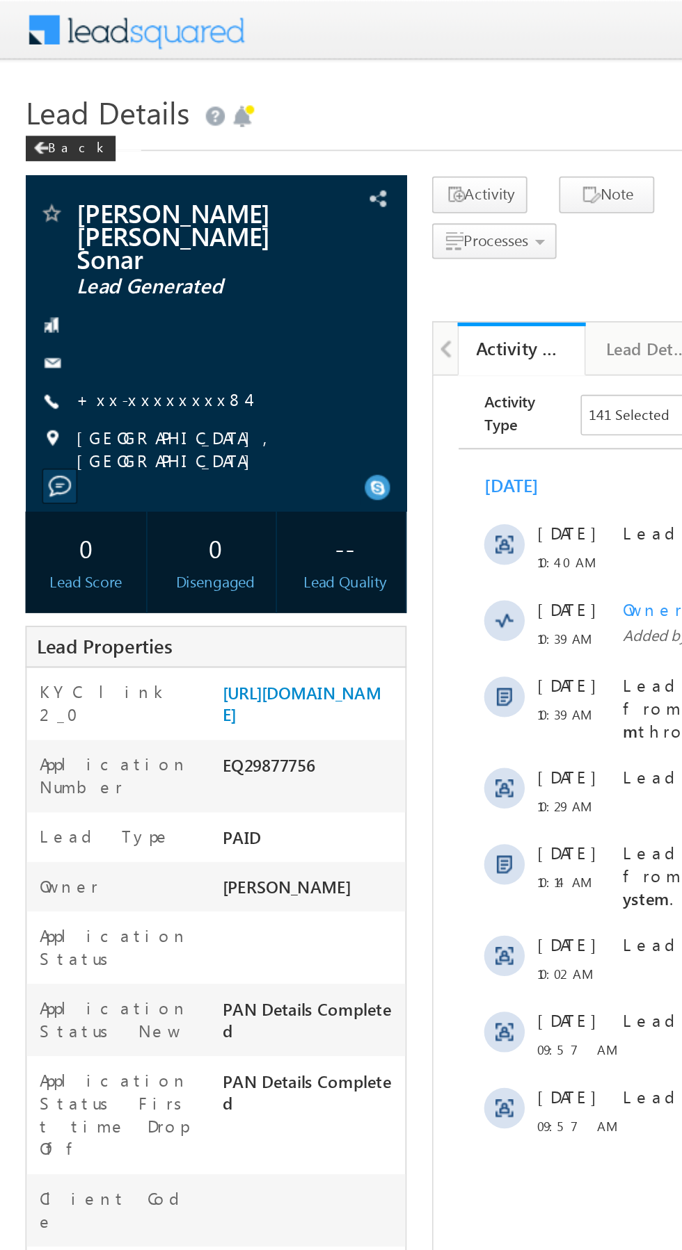
click at [88, 213] on link "+xx-xxxxxxxx84" at bounding box center [89, 219] width 94 height 12
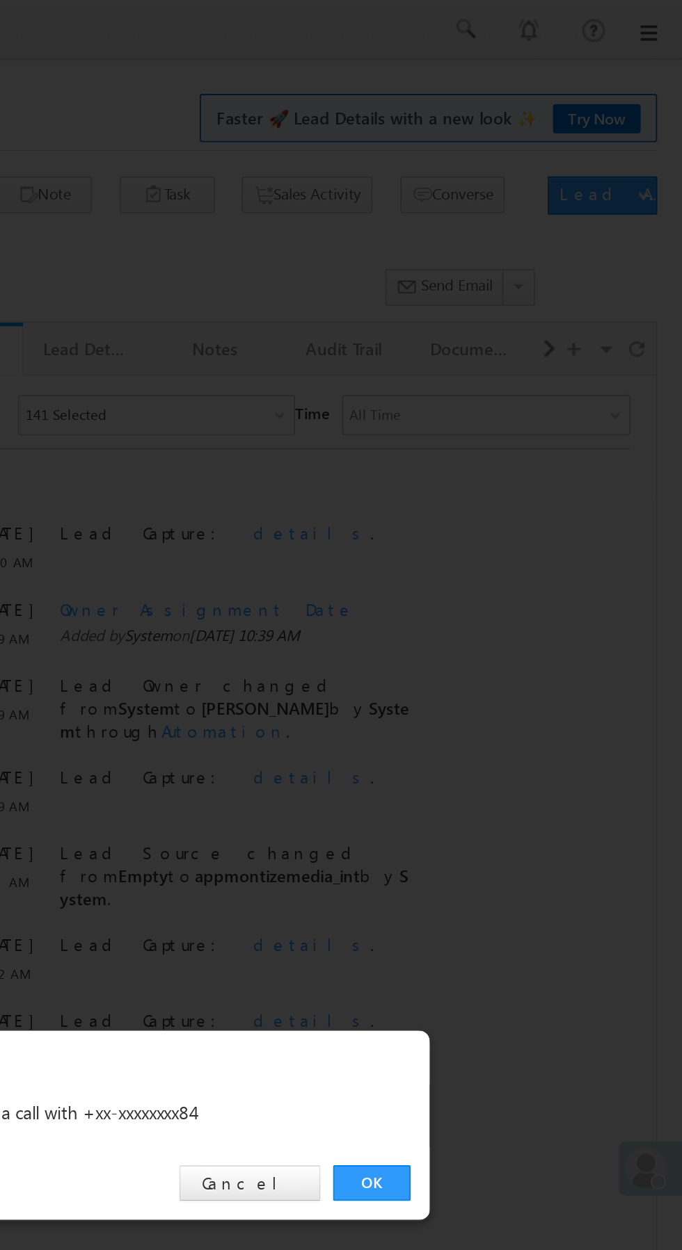
click at [514, 650] on link "OK" at bounding box center [511, 647] width 42 height 19
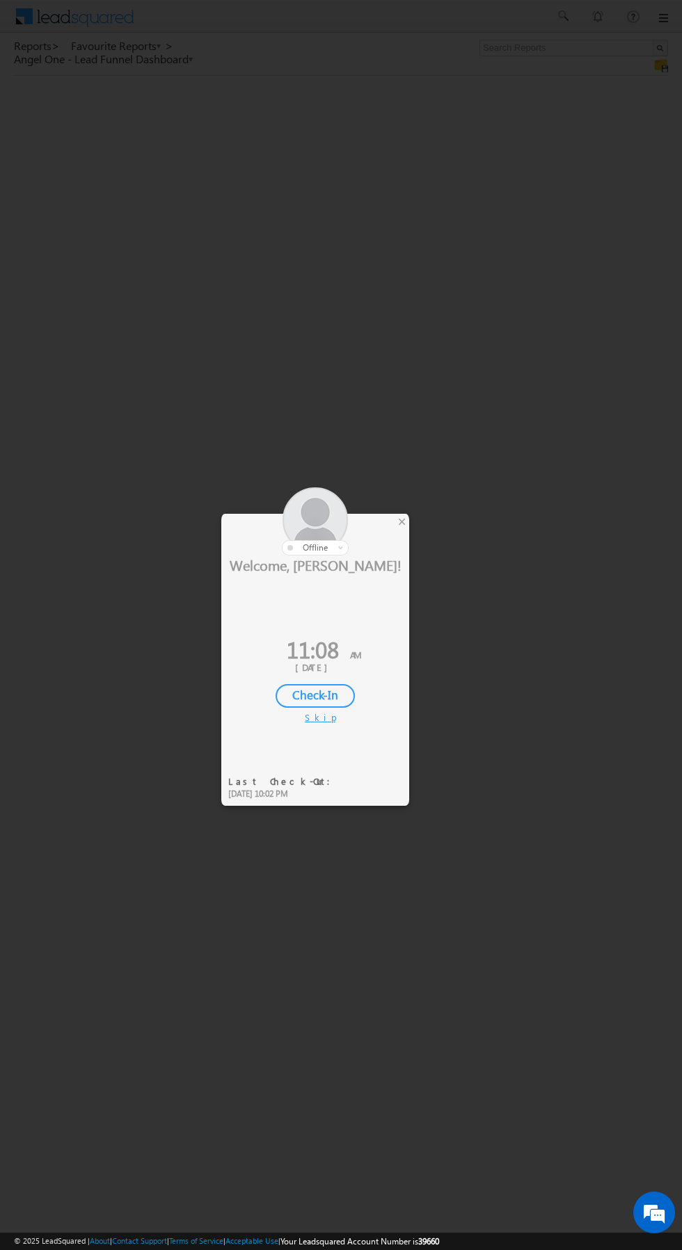
click at [394, 531] on div at bounding box center [315, 522] width 188 height 68
click at [392, 535] on div at bounding box center [315, 522] width 188 height 68
click at [423, 530] on div at bounding box center [341, 625] width 682 height 1250
click at [408, 518] on div at bounding box center [315, 522] width 188 height 68
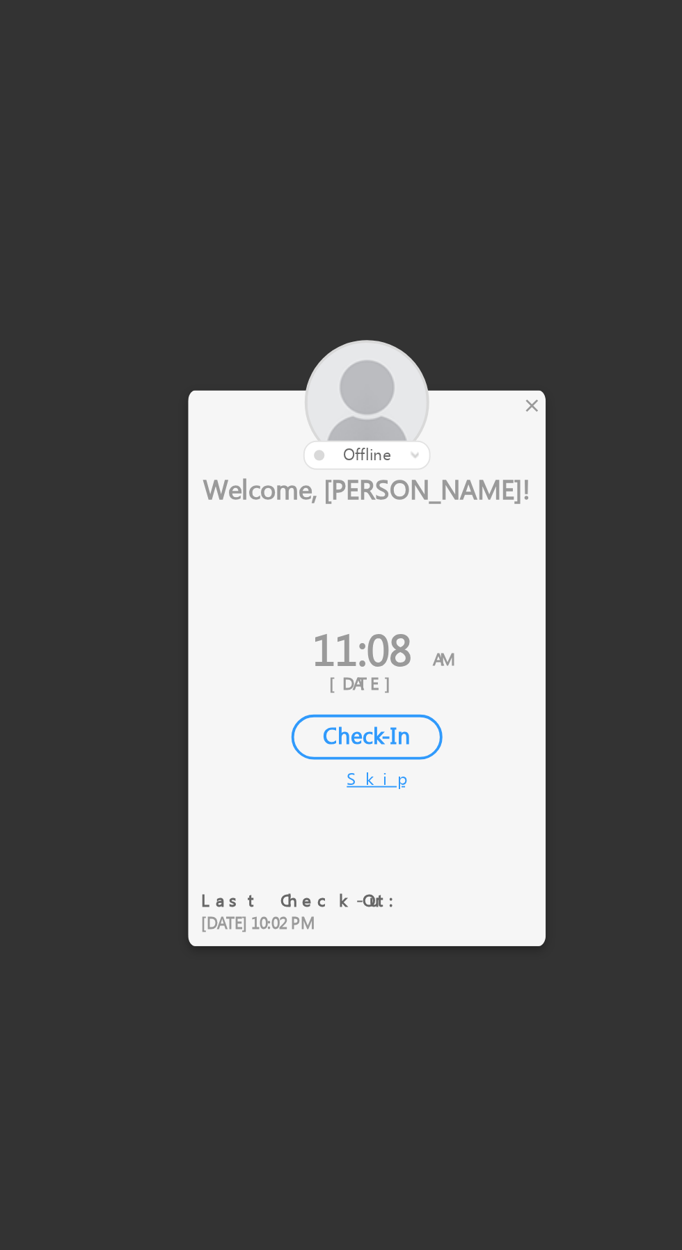
click at [403, 519] on div "×" at bounding box center [401, 521] width 15 height 15
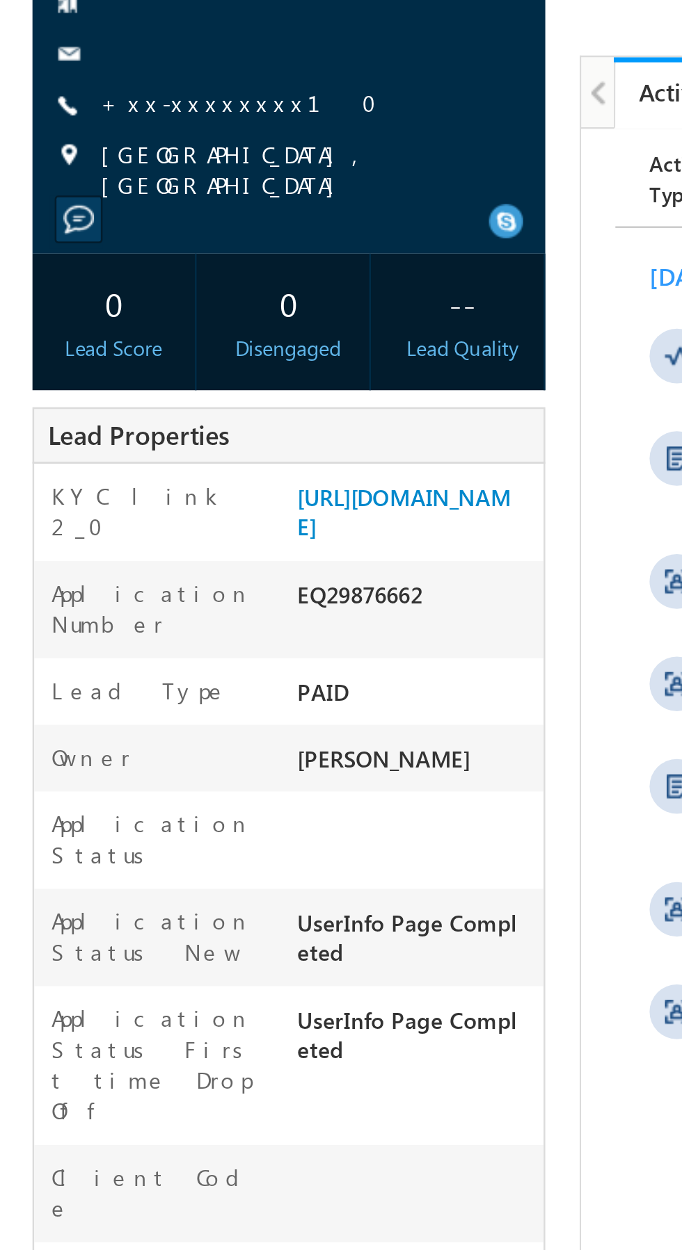
click at [75, 201] on link "+xx-xxxxxxxx10" at bounding box center [102, 195] width 121 height 12
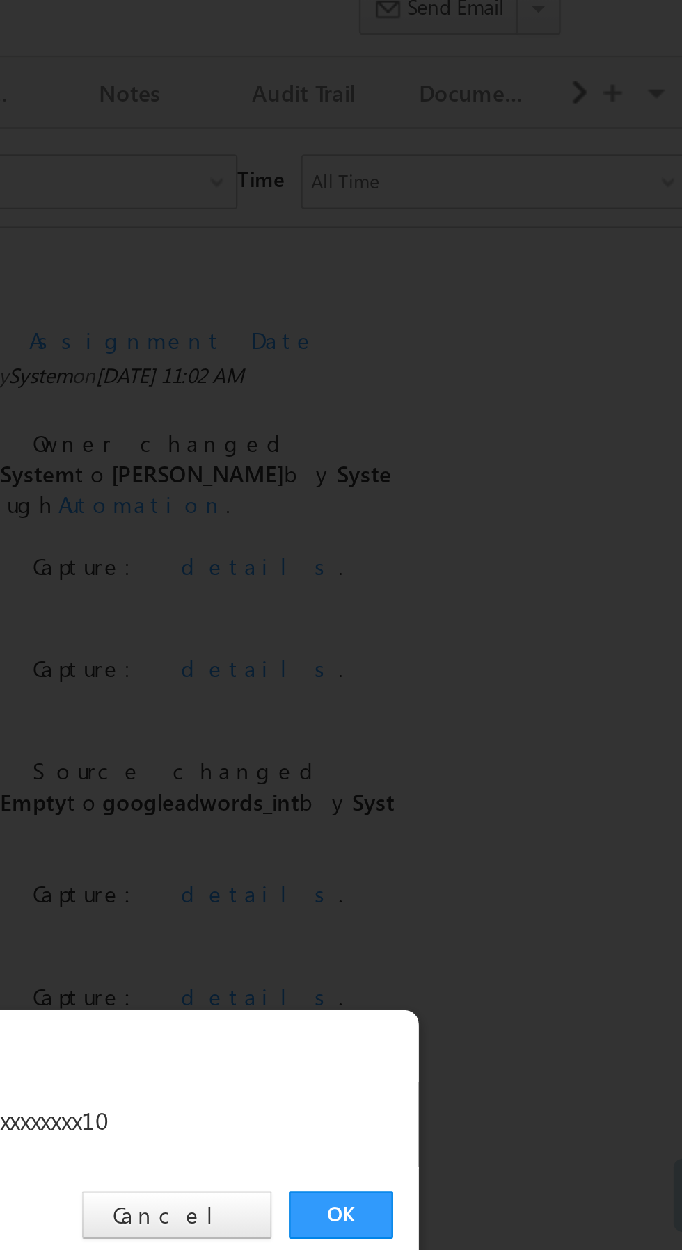
click at [513, 646] on link "OK" at bounding box center [511, 647] width 42 height 19
